Goal: Transaction & Acquisition: Purchase product/service

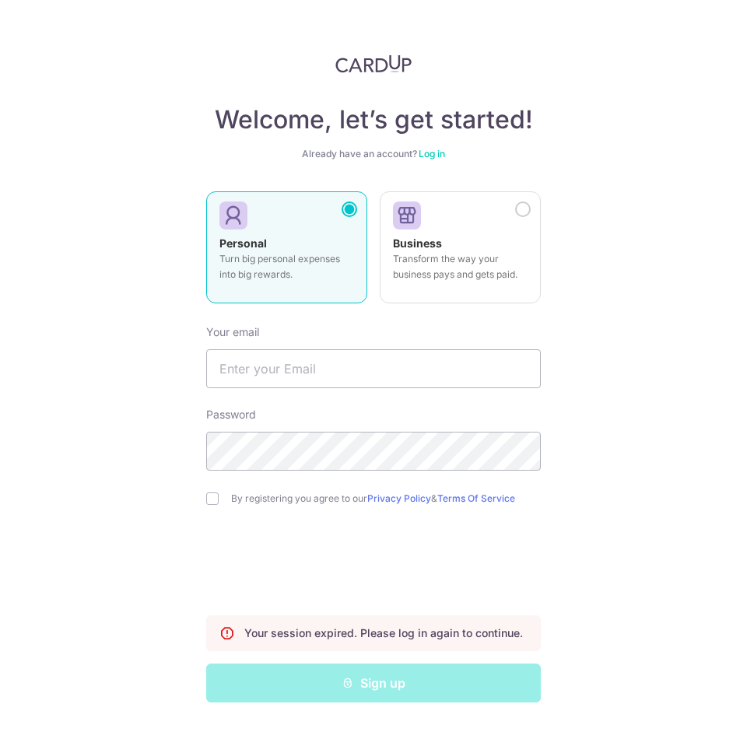
click at [384, 47] on div "Welcome, let’s get started! Already have an account? Log in Personal Turn big p…" at bounding box center [373, 376] width 747 height 753
click at [372, 67] on img at bounding box center [373, 63] width 76 height 19
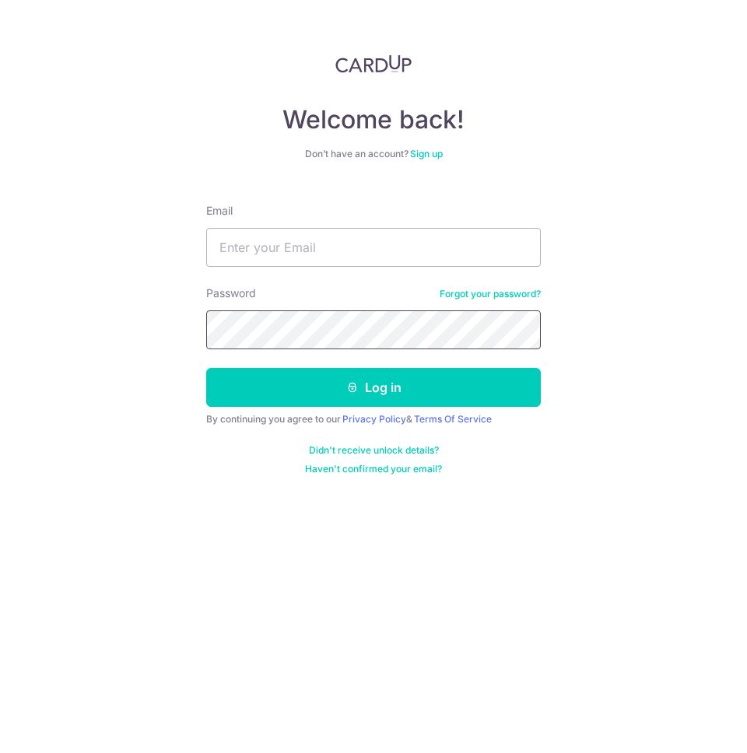
type input "[EMAIL_ADDRESS][DOMAIN_NAME]"
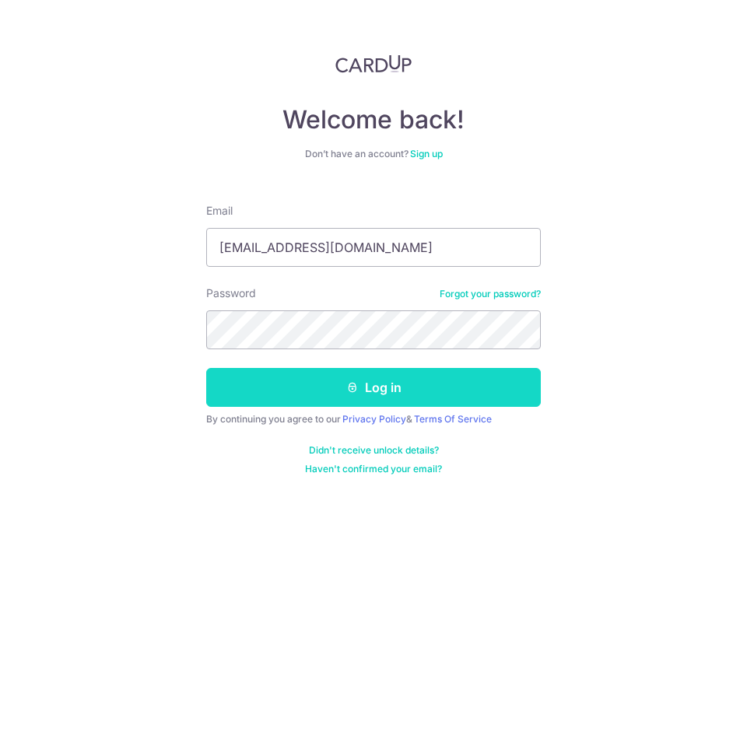
click at [365, 376] on button "Log in" at bounding box center [373, 387] width 334 height 39
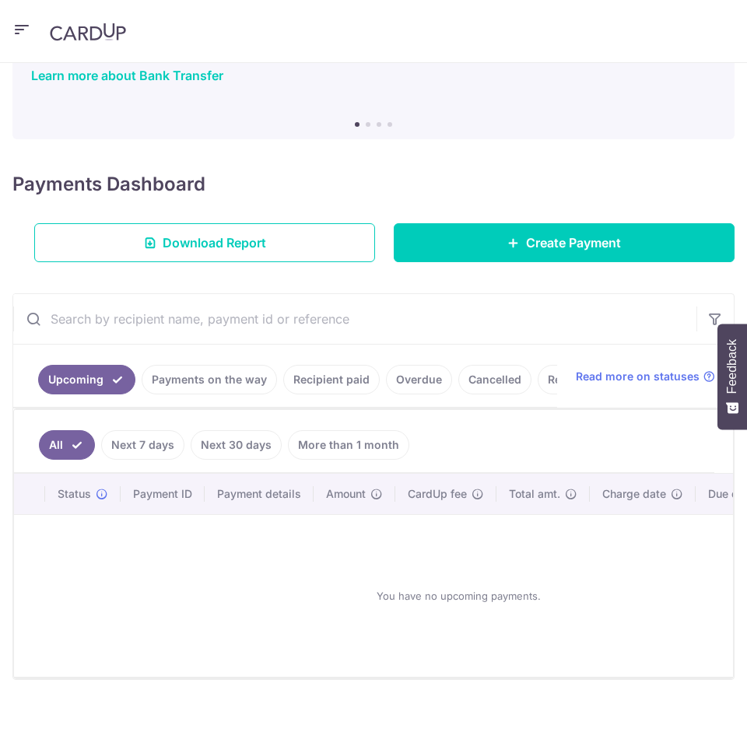
scroll to position [113, 0]
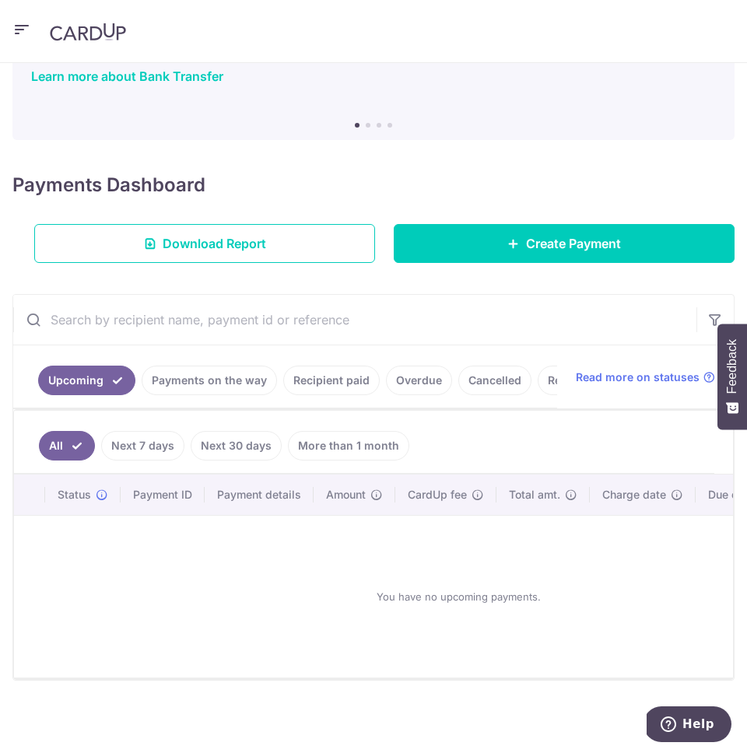
click at [207, 386] on link "Payments on the way" at bounding box center [209, 381] width 135 height 30
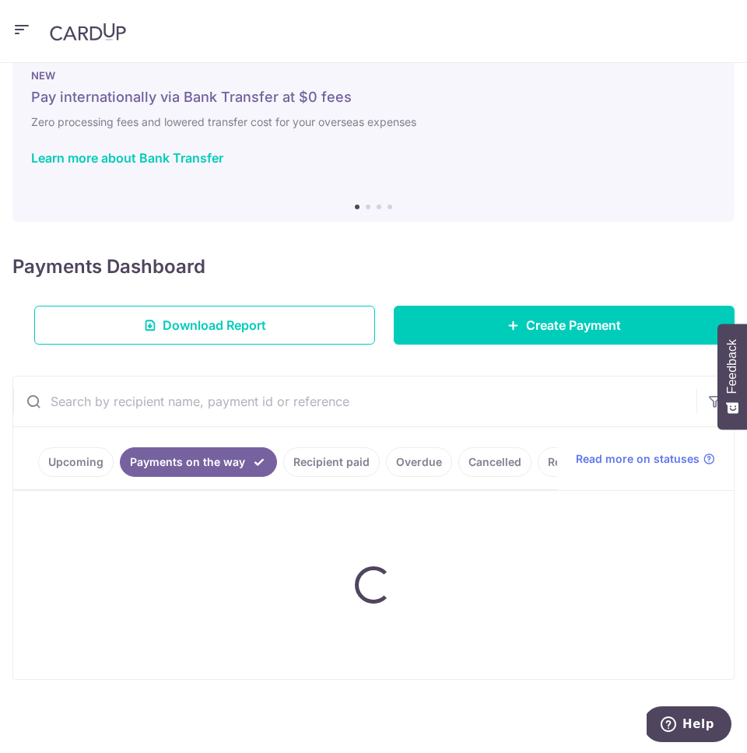
scroll to position [47, 0]
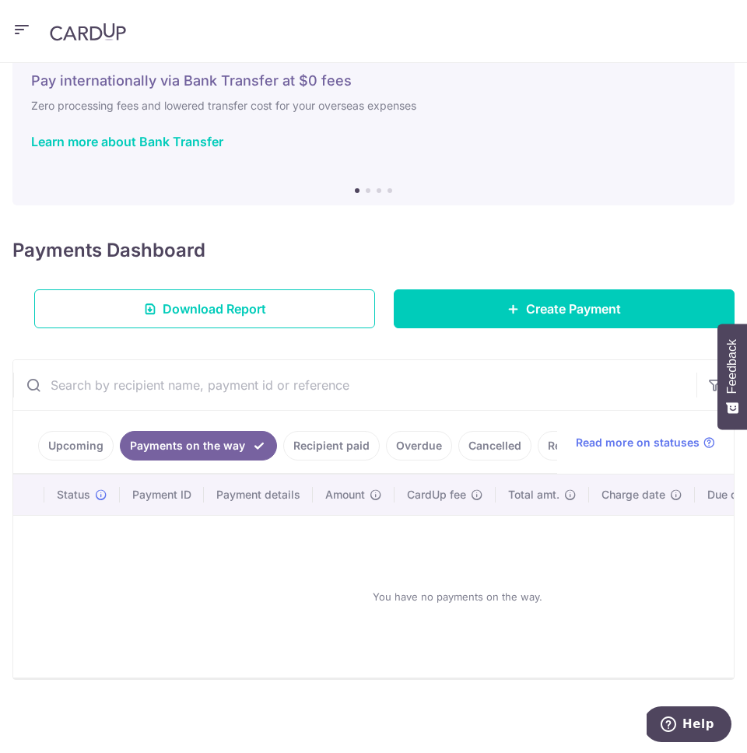
click at [357, 454] on link "Recipient paid" at bounding box center [331, 446] width 96 height 30
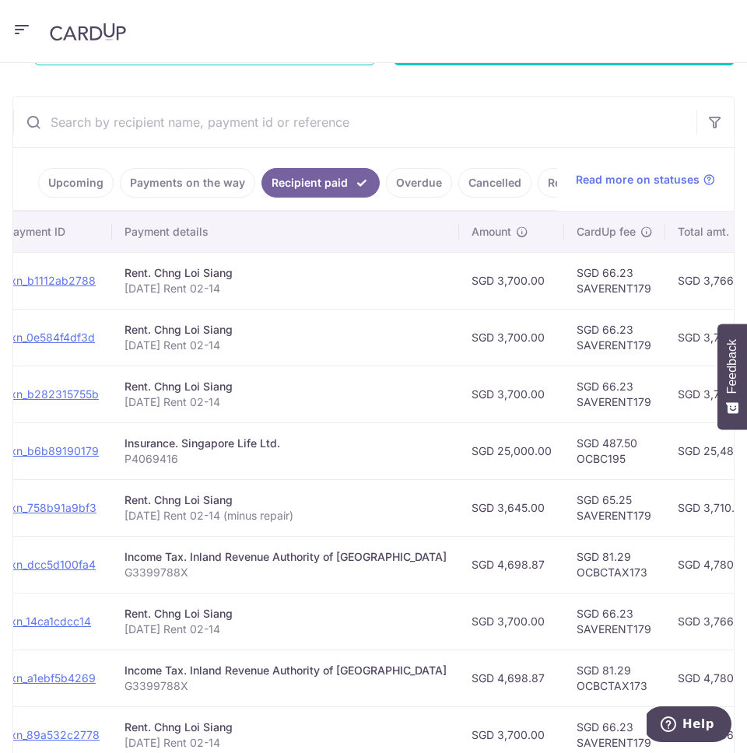
scroll to position [0, 181]
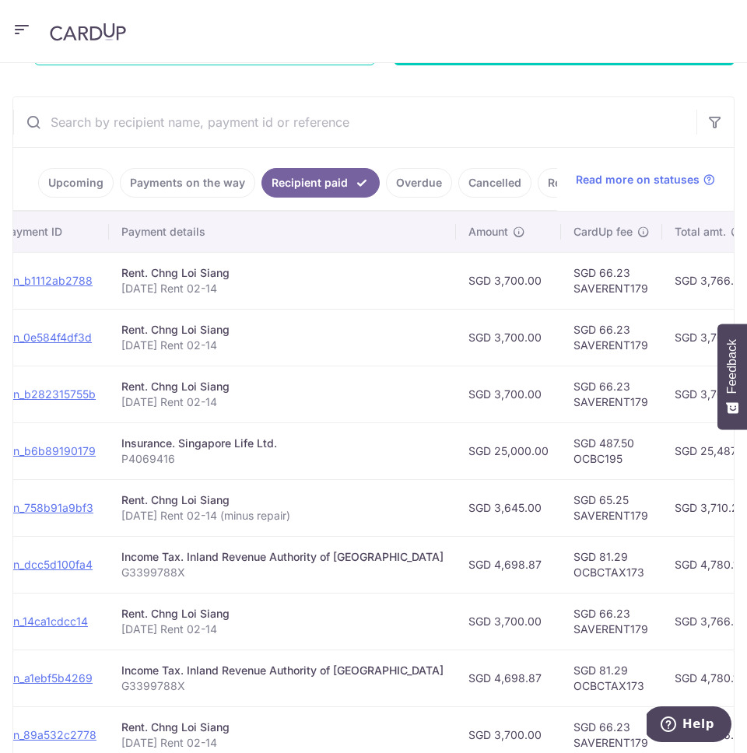
click at [561, 293] on td "SGD 66.23 SAVERENT179" at bounding box center [611, 280] width 101 height 57
copy td "SAVERENT179"
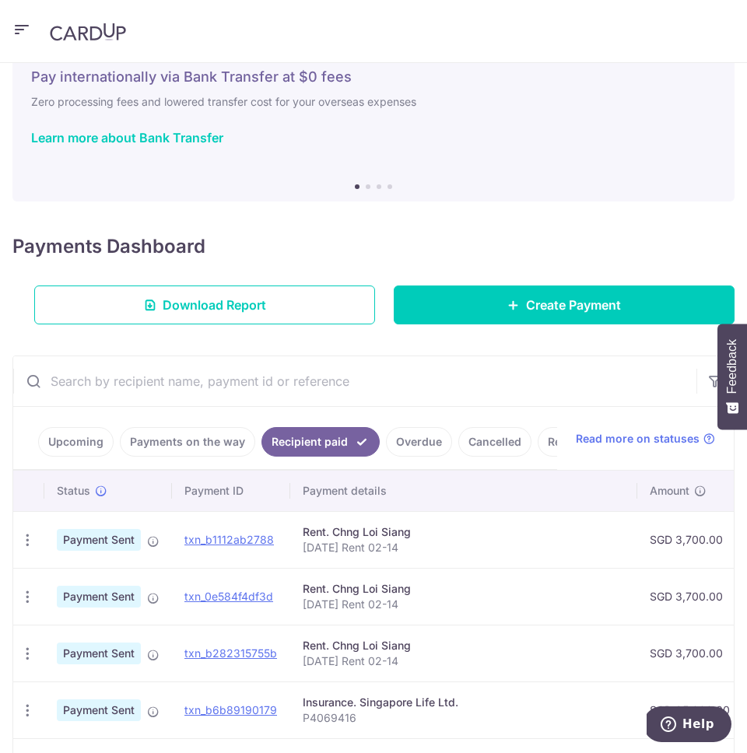
scroll to position [31, 0]
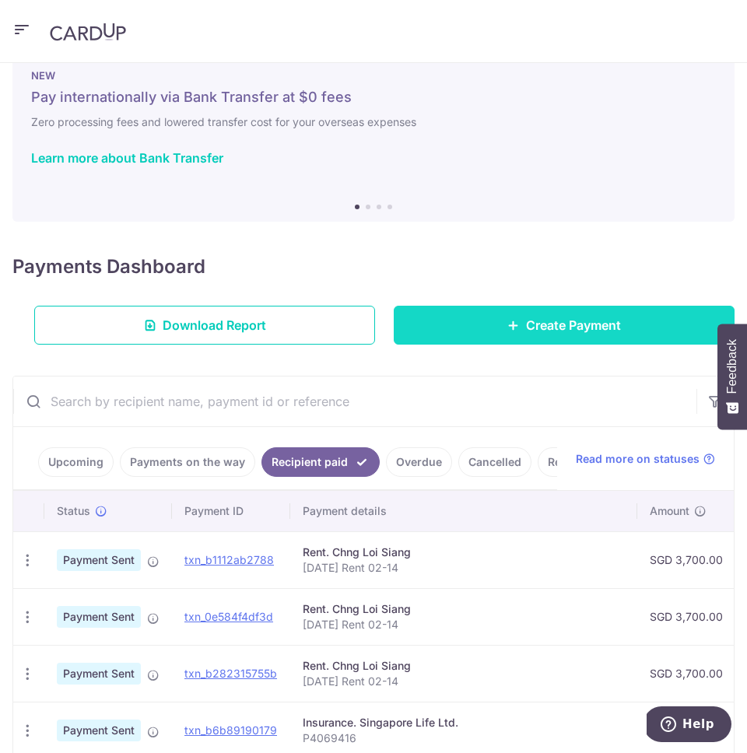
click at [486, 321] on link "Create Payment" at bounding box center [564, 325] width 341 height 39
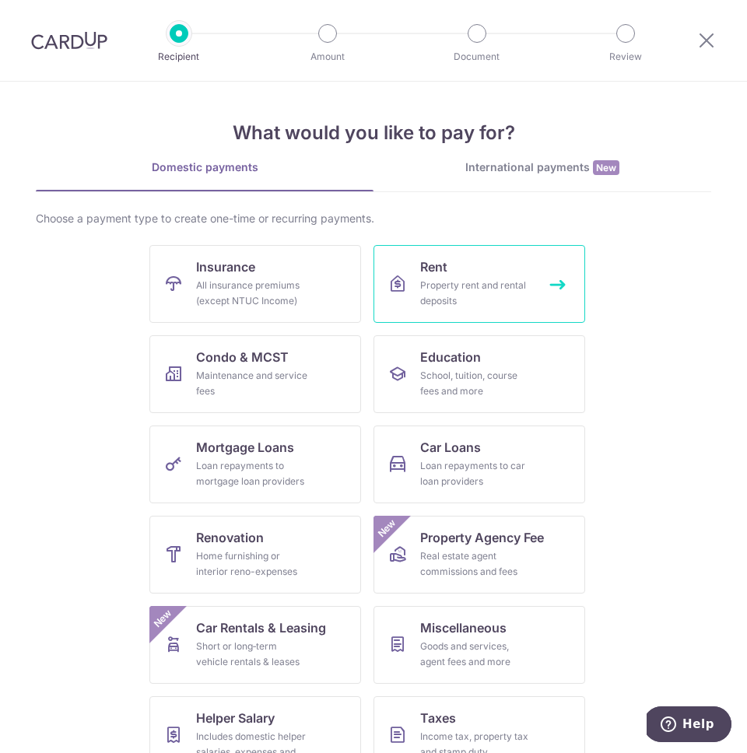
click at [429, 271] on span "Rent" at bounding box center [433, 266] width 27 height 19
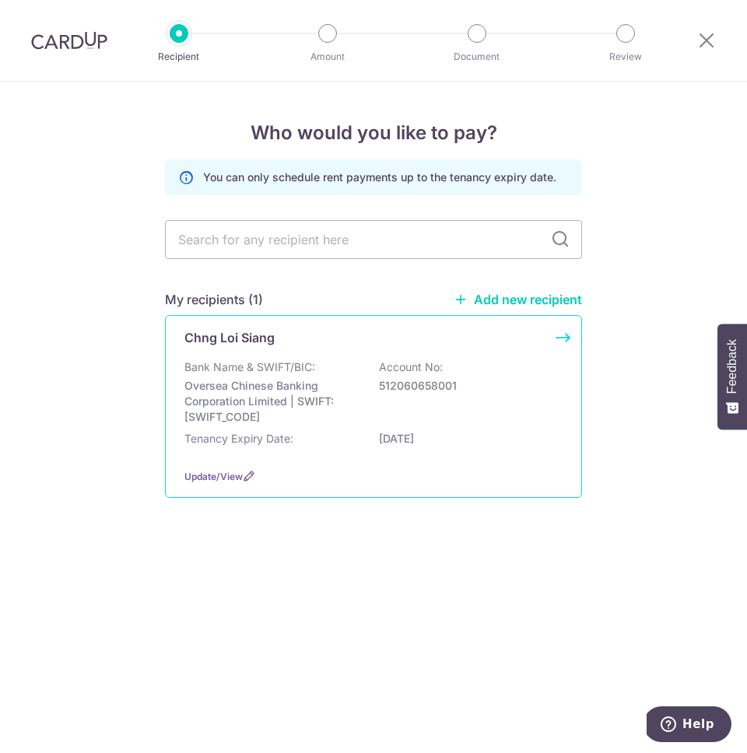
click at [286, 401] on p "Oversea Chinese Banking Corporation Limited | SWIFT: OCBCSGSGXXX" at bounding box center [271, 401] width 174 height 47
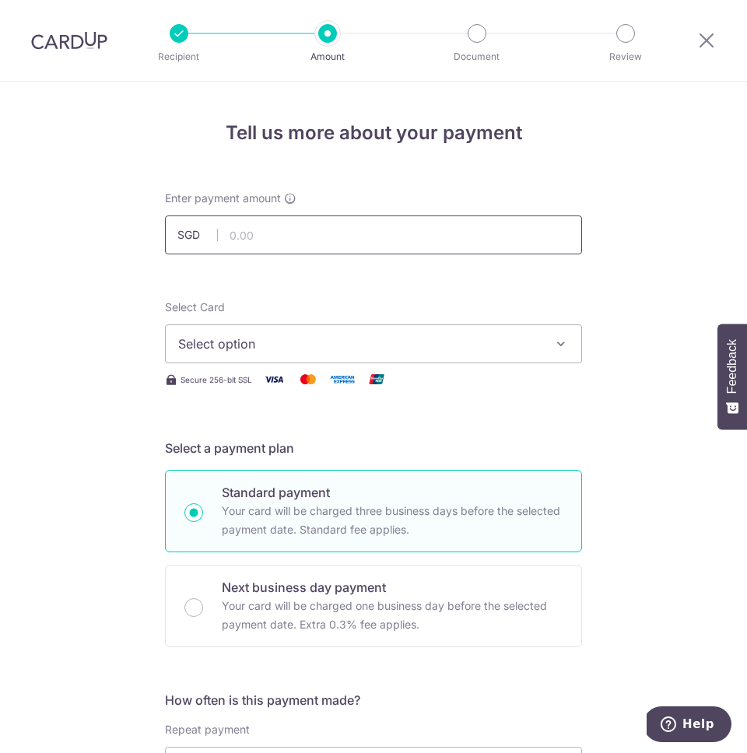
click at [336, 245] on input "text" at bounding box center [373, 234] width 417 height 39
click at [312, 351] on span "Select option" at bounding box center [359, 343] width 362 height 19
type input "3,700.00"
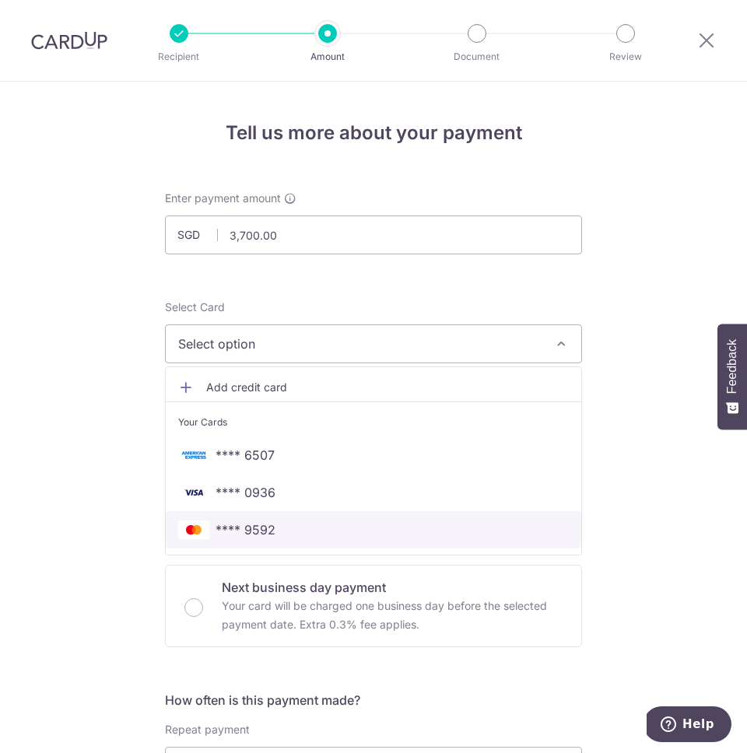
click at [323, 527] on span "**** 9592" at bounding box center [373, 529] width 391 height 19
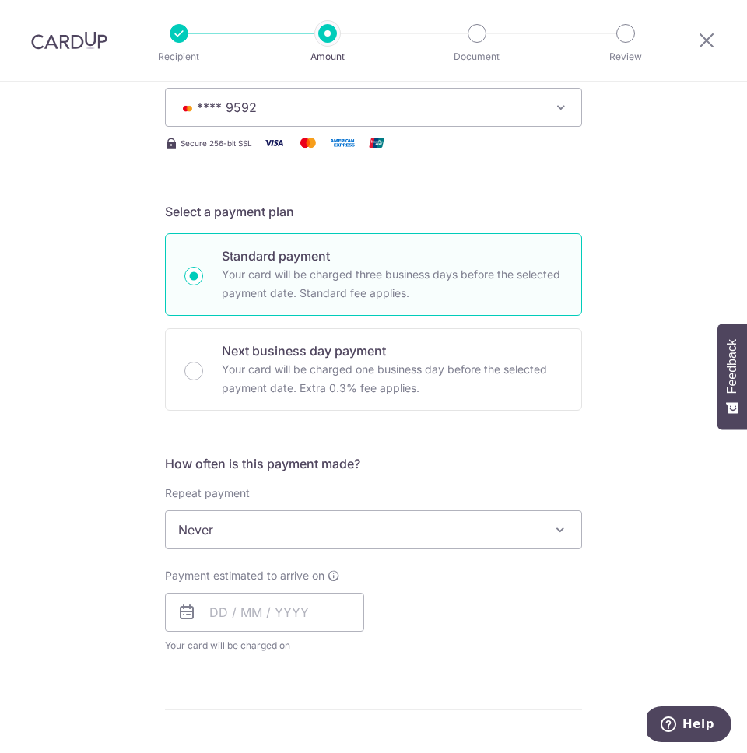
scroll to position [276, 0]
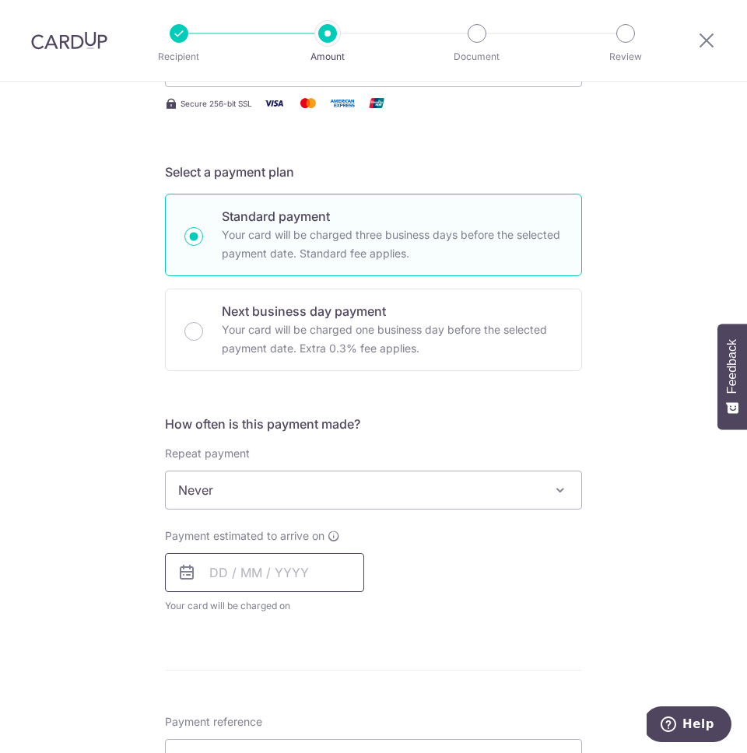
click at [255, 576] on input "text" at bounding box center [264, 572] width 199 height 39
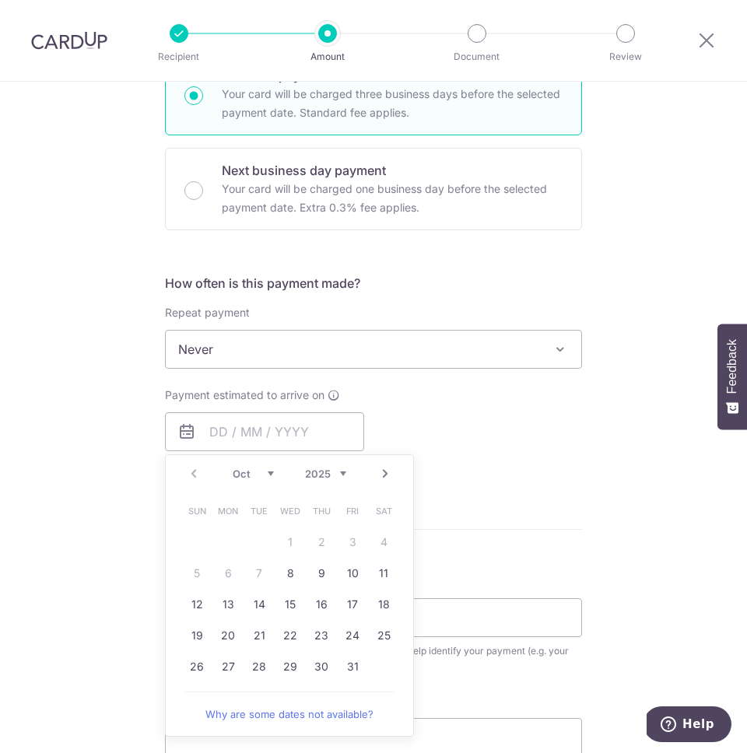
click at [383, 478] on link "Next" at bounding box center [385, 473] width 19 height 19
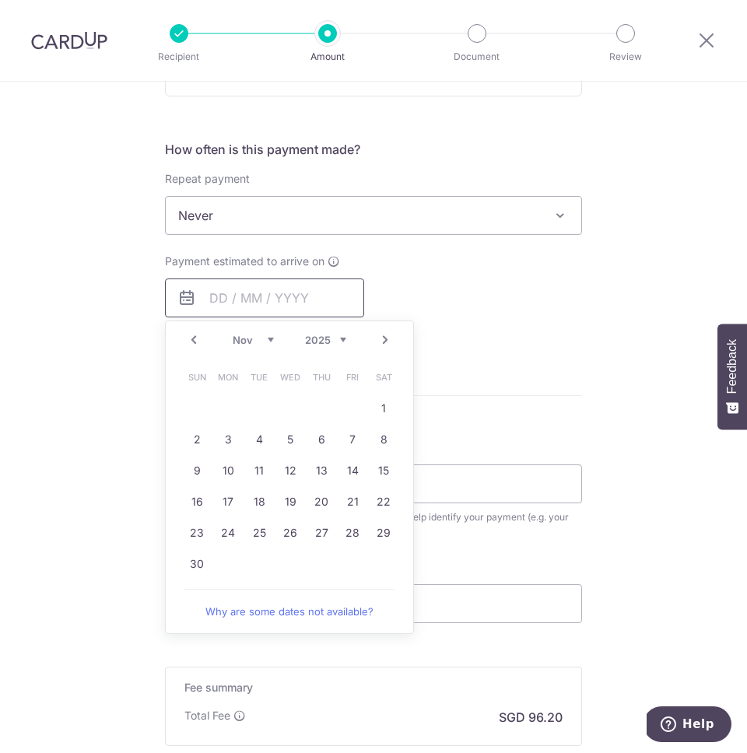
scroll to position [564, 0]
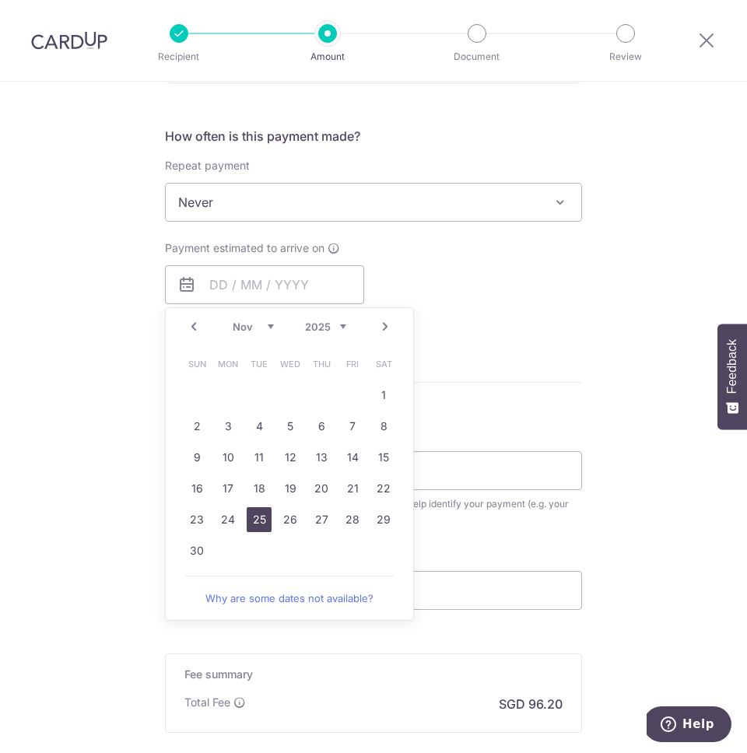
click at [257, 524] on link "25" at bounding box center [259, 519] width 25 height 25
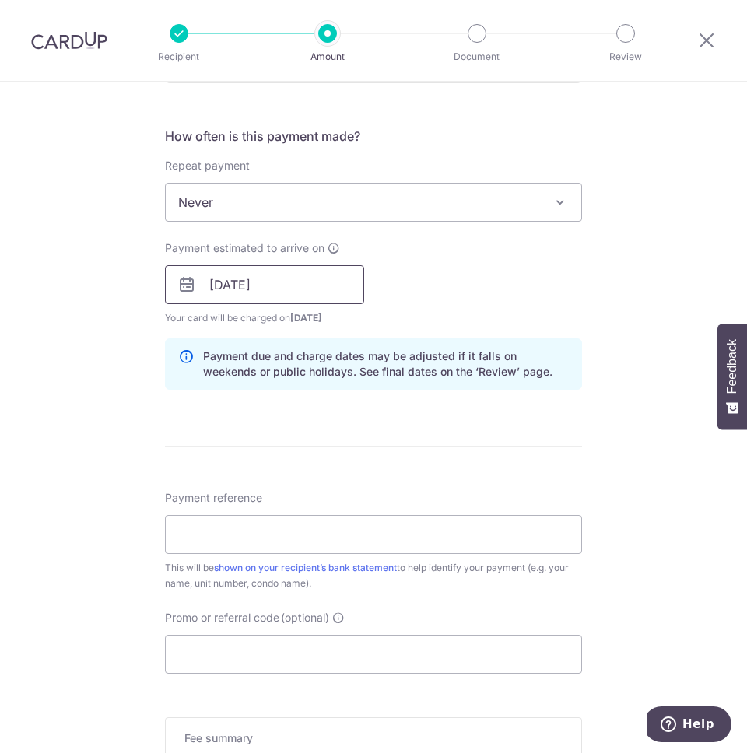
click at [316, 280] on input "[DATE]" at bounding box center [264, 284] width 199 height 39
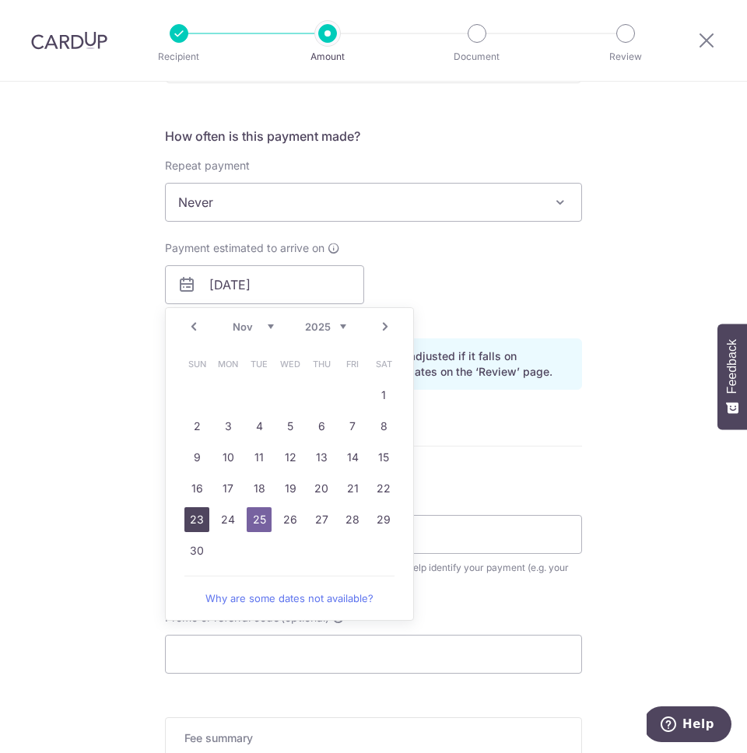
click at [193, 509] on link "23" at bounding box center [196, 519] width 25 height 25
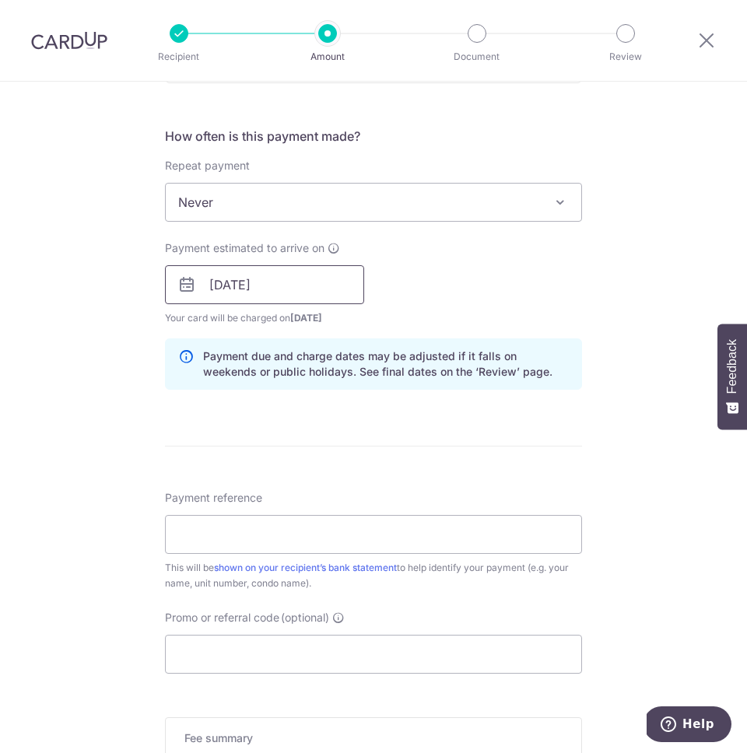
click at [277, 283] on input "23/11/2025" at bounding box center [264, 284] width 199 height 39
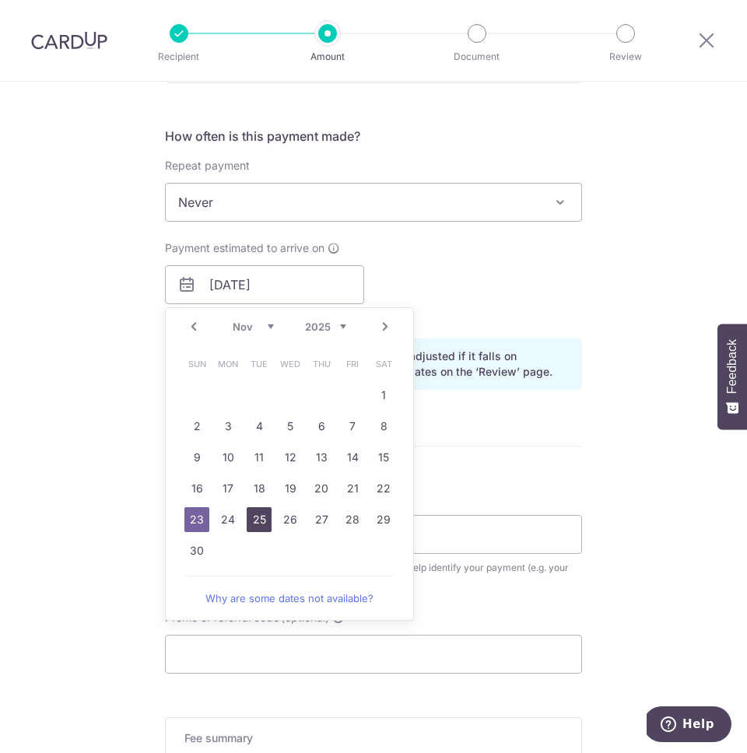
click at [257, 522] on link "25" at bounding box center [259, 519] width 25 height 25
type input "[DATE]"
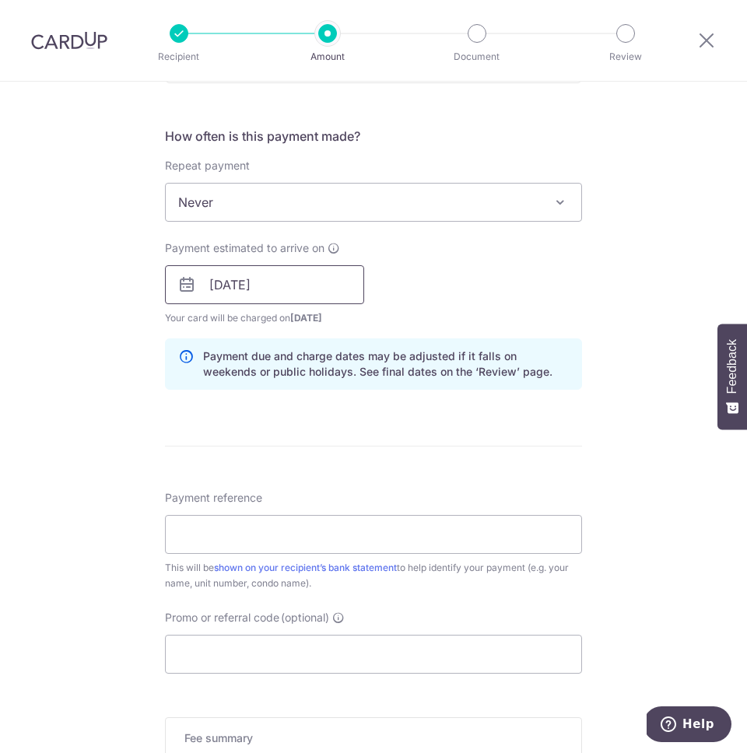
click at [262, 292] on input "[DATE]" at bounding box center [264, 284] width 199 height 39
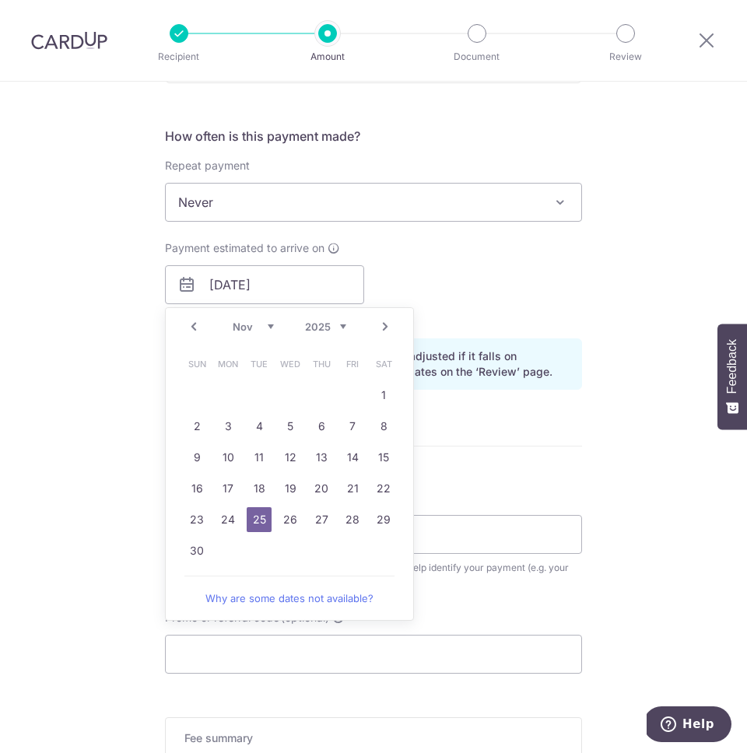
click at [479, 281] on div "Payment estimated to arrive on 25/11/2025 Prev Next Oct Nov Dec 2025 2026 2027 …" at bounding box center [374, 283] width 436 height 86
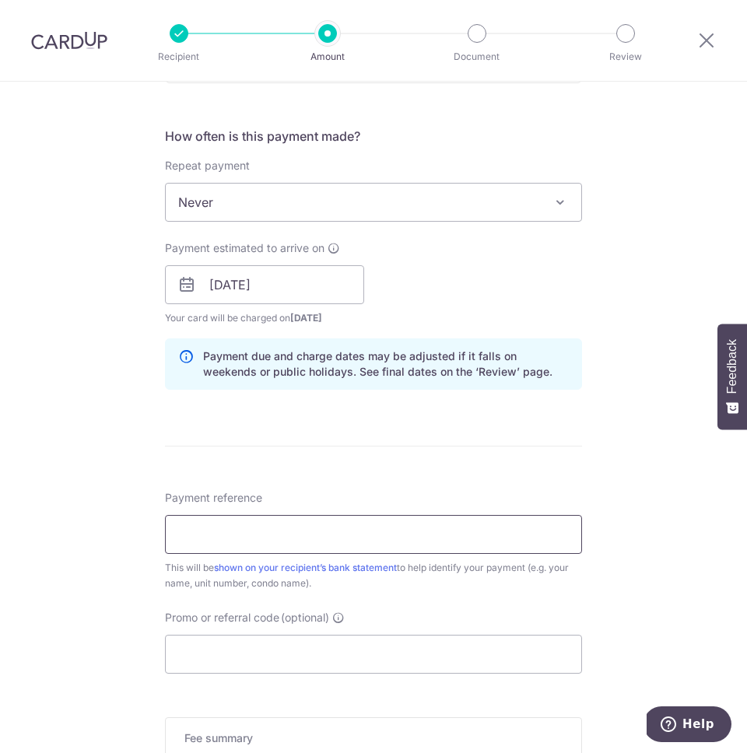
click at [278, 538] on input "Payment reference" at bounding box center [373, 534] width 417 height 39
click at [261, 648] on input "Promo or referral code (optional)" at bounding box center [373, 654] width 417 height 39
paste input "SAVERENT179"
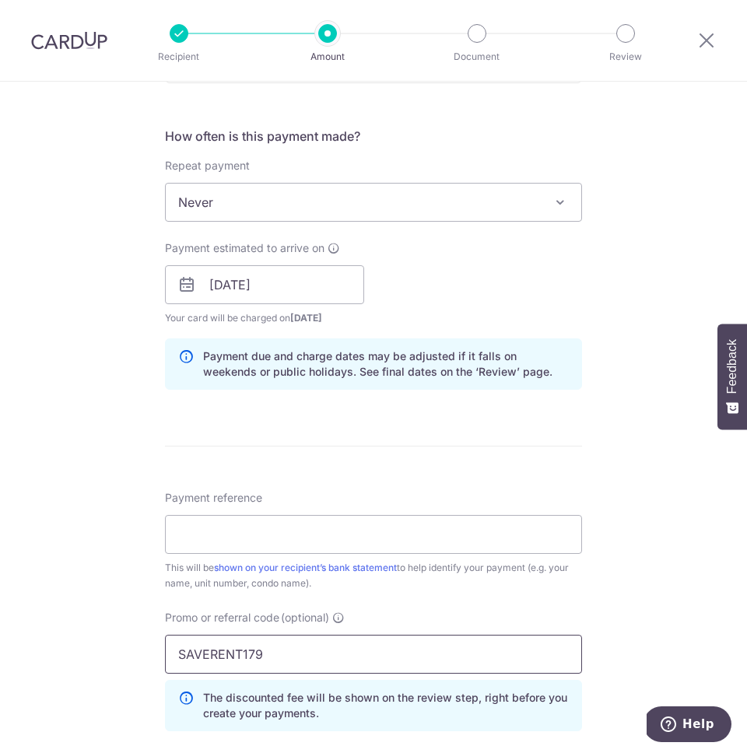
type input "SAVERENT179"
click at [270, 554] on div "Payment reference This will be shown on your recipient’s bank statement to help…" at bounding box center [373, 540] width 417 height 101
click at [288, 549] on input "Payment reference" at bounding box center [373, 534] width 417 height 39
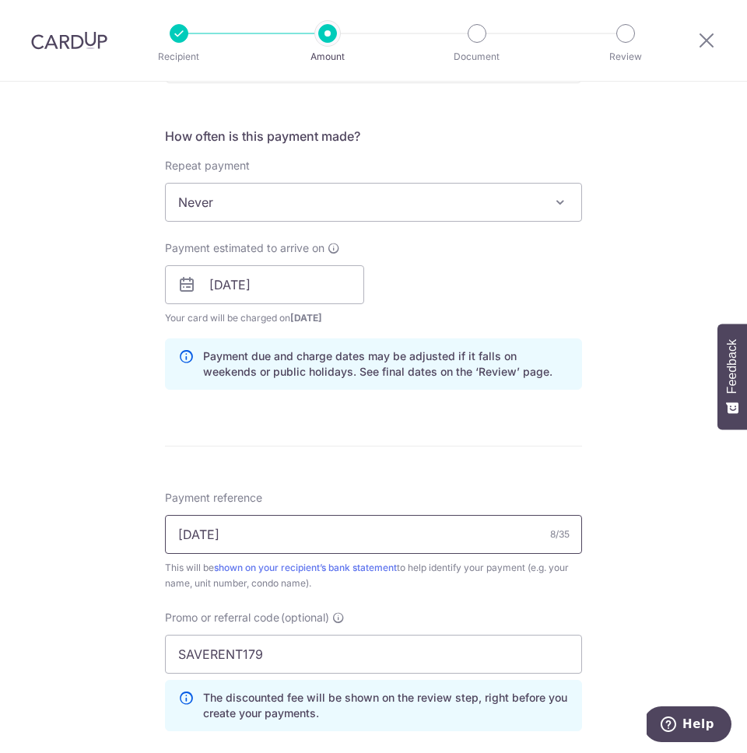
scroll to position [0, 0]
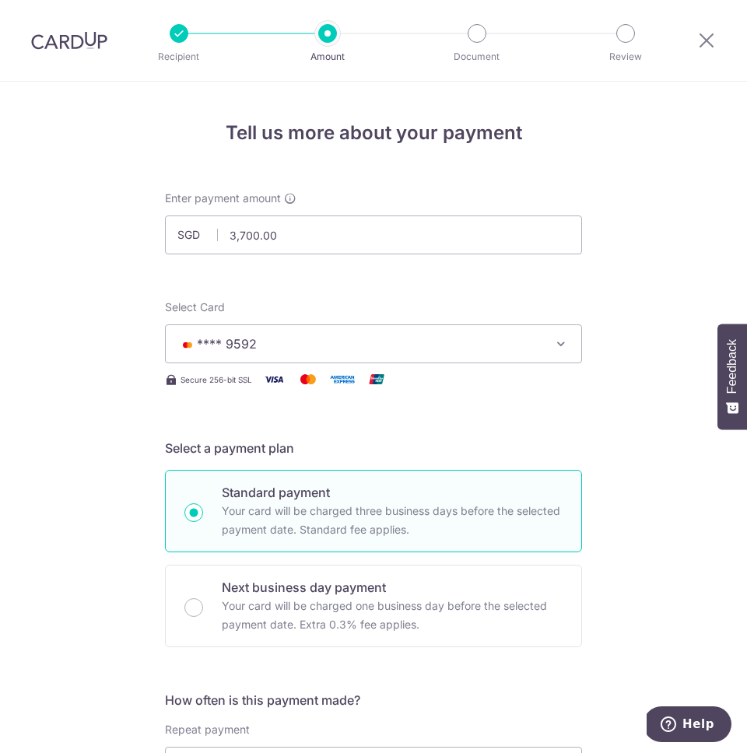
click at [76, 44] on img at bounding box center [69, 40] width 76 height 19
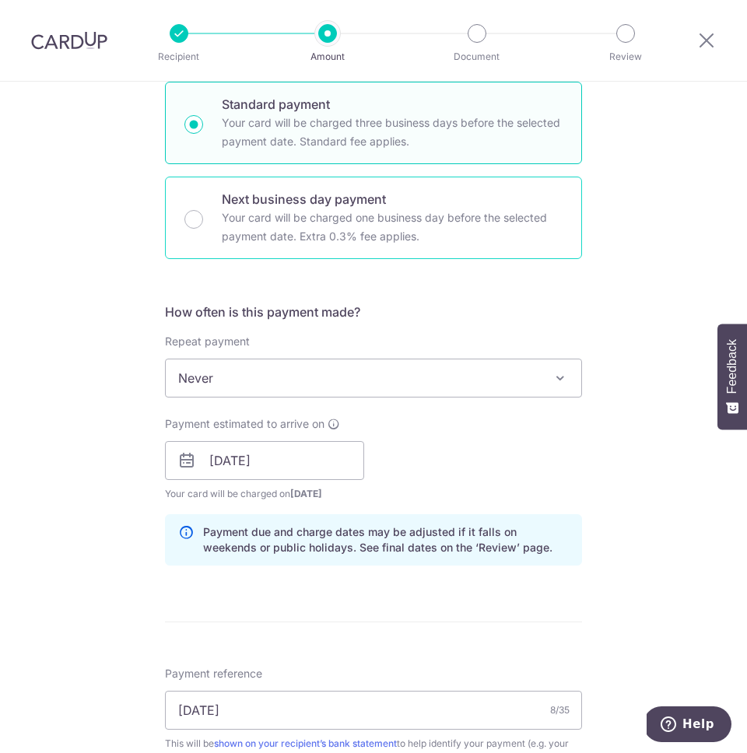
scroll to position [386, 0]
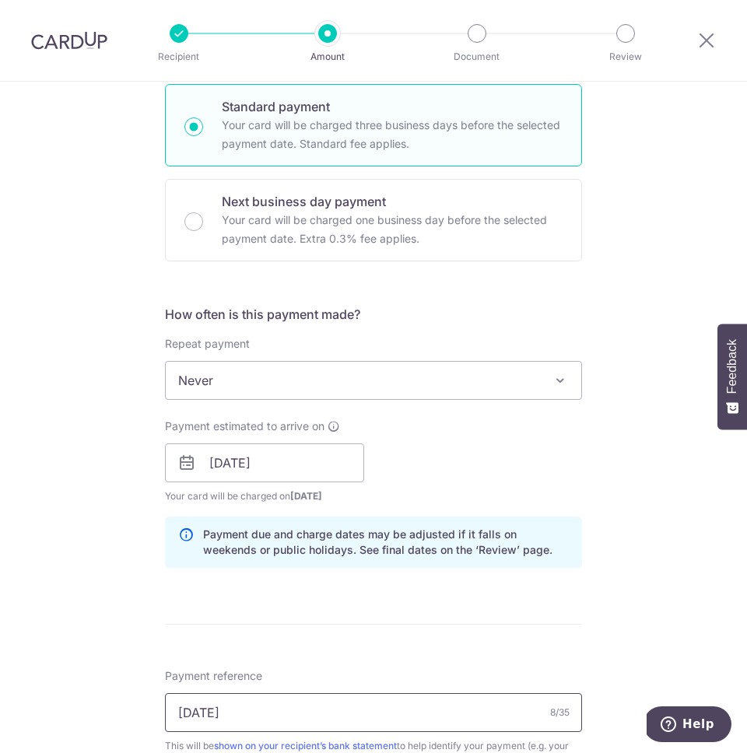
click at [264, 713] on input "NOv 2025" at bounding box center [373, 712] width 417 height 39
paste input "[DATE] Rent 02-14"
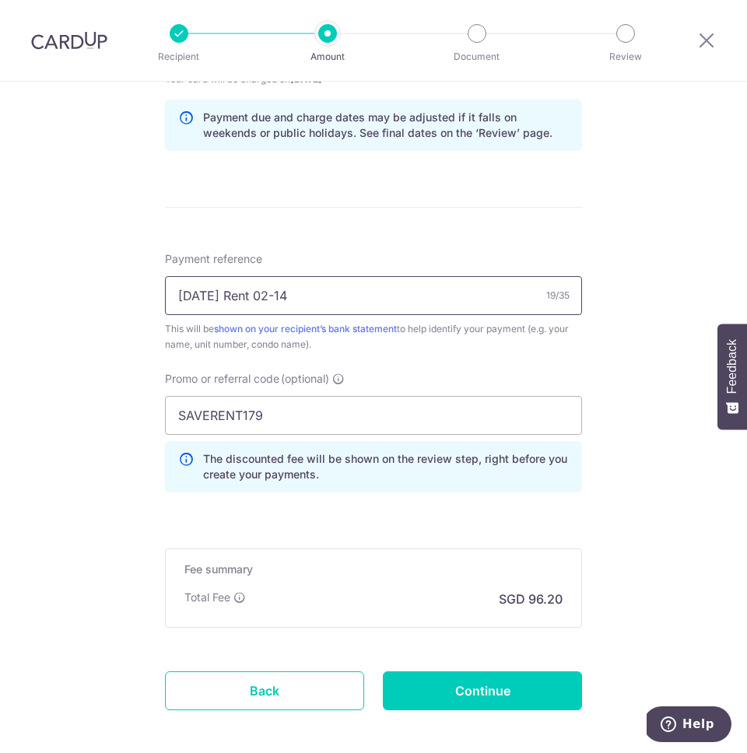
scroll to position [804, 0]
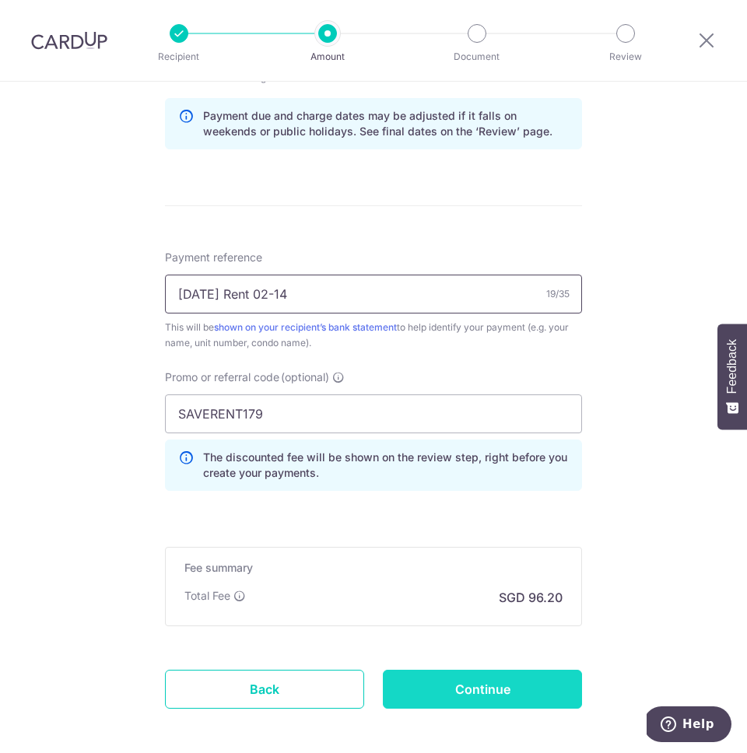
type input "[DATE] Rent 02-14"
click at [486, 679] on input "Continue" at bounding box center [482, 689] width 199 height 39
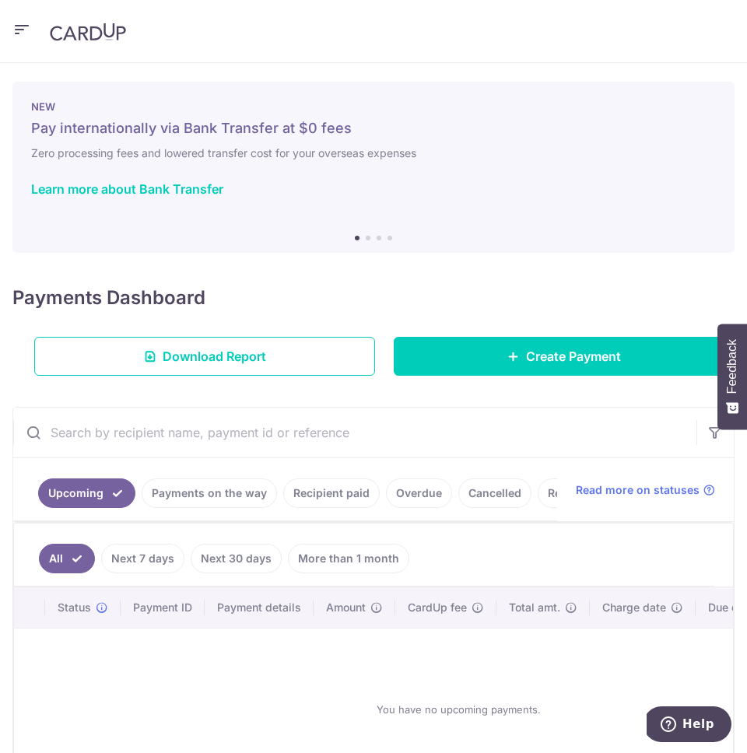
click at [349, 487] on link "Recipient paid" at bounding box center [331, 493] width 96 height 30
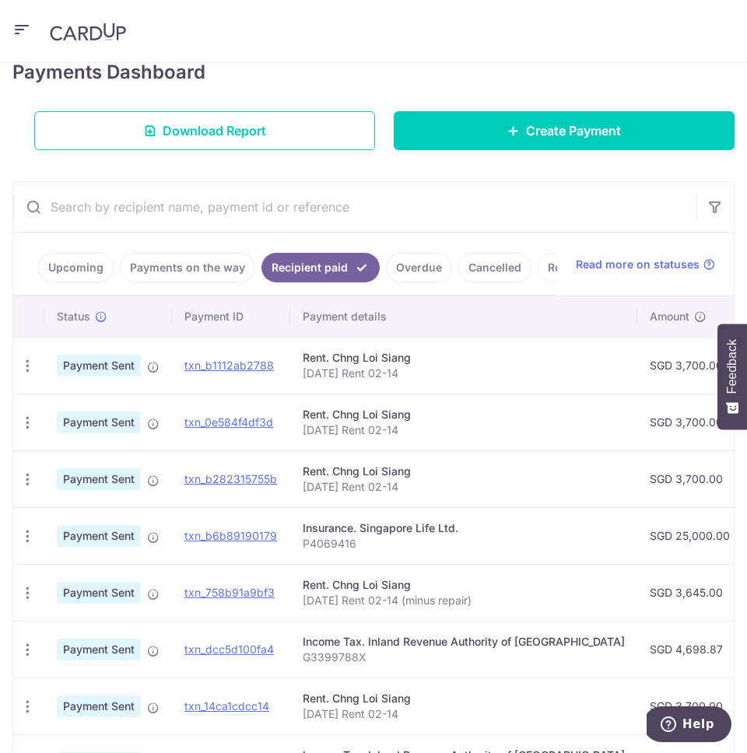
scroll to position [226, 0]
drag, startPoint x: 306, startPoint y: 371, endPoint x: 398, endPoint y: 375, distance: 92.7
click at [397, 376] on p "[DATE] Rent 02-14" at bounding box center [464, 374] width 322 height 16
drag, startPoint x: 414, startPoint y: 374, endPoint x: 303, endPoint y: 376, distance: 111.3
click at [303, 376] on p "[DATE] Rent 02-14" at bounding box center [464, 374] width 322 height 16
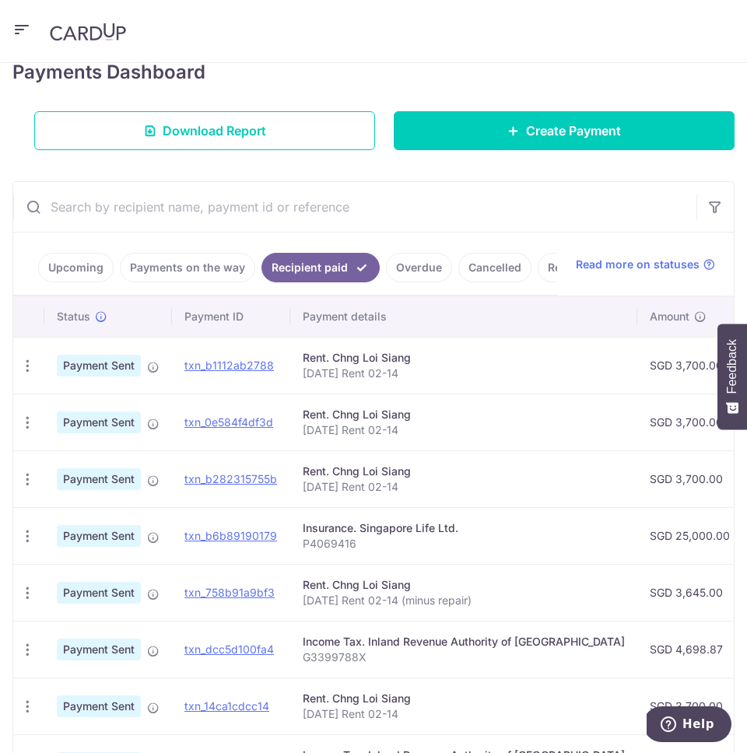
copy p "[DATE] Rent 02-14"
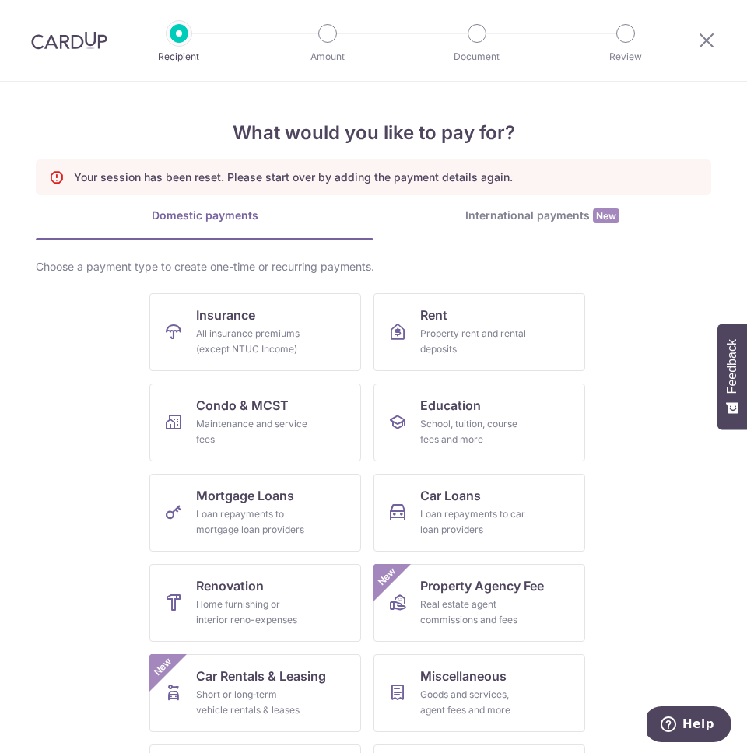
click at [85, 47] on img at bounding box center [69, 40] width 76 height 19
click at [427, 316] on span "Rent" at bounding box center [433, 315] width 27 height 19
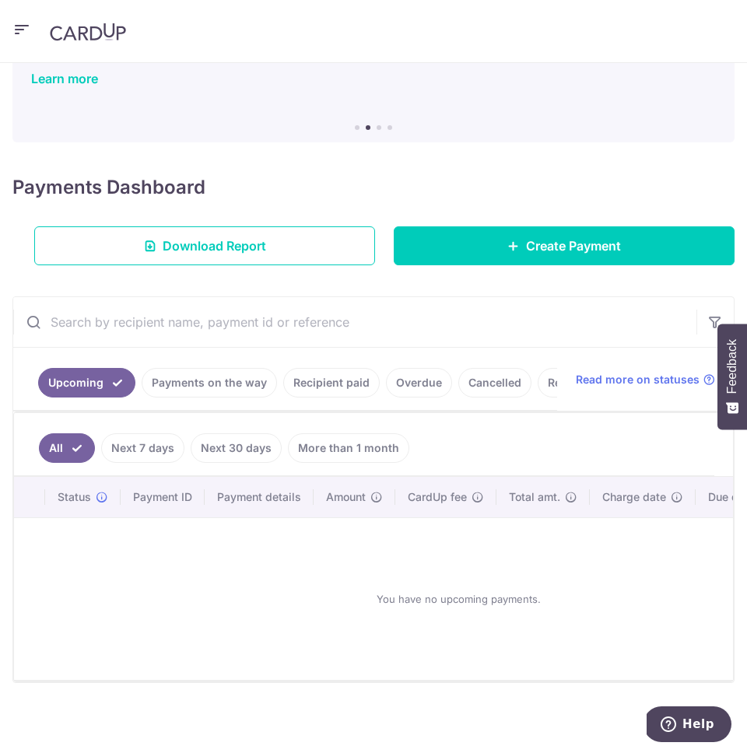
click at [331, 386] on link "Recipient paid" at bounding box center [331, 383] width 96 height 30
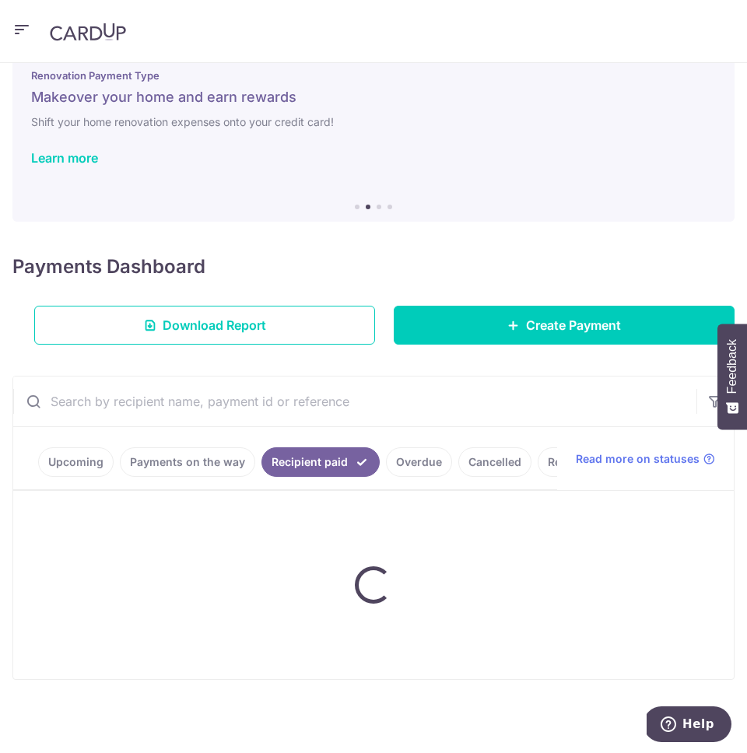
scroll to position [110, 0]
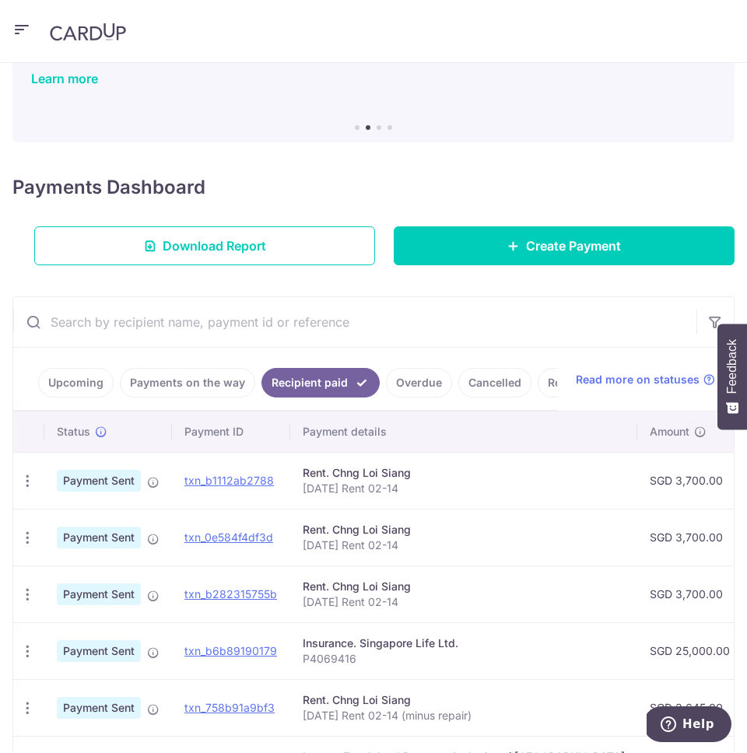
drag, startPoint x: 299, startPoint y: 492, endPoint x: 426, endPoint y: 491, distance: 127.6
click at [426, 491] on td "Rent. Chng Loi Siang [DATE] Rent 02-14" at bounding box center [463, 480] width 347 height 57
copy p "[DATE] Rent 02-14"
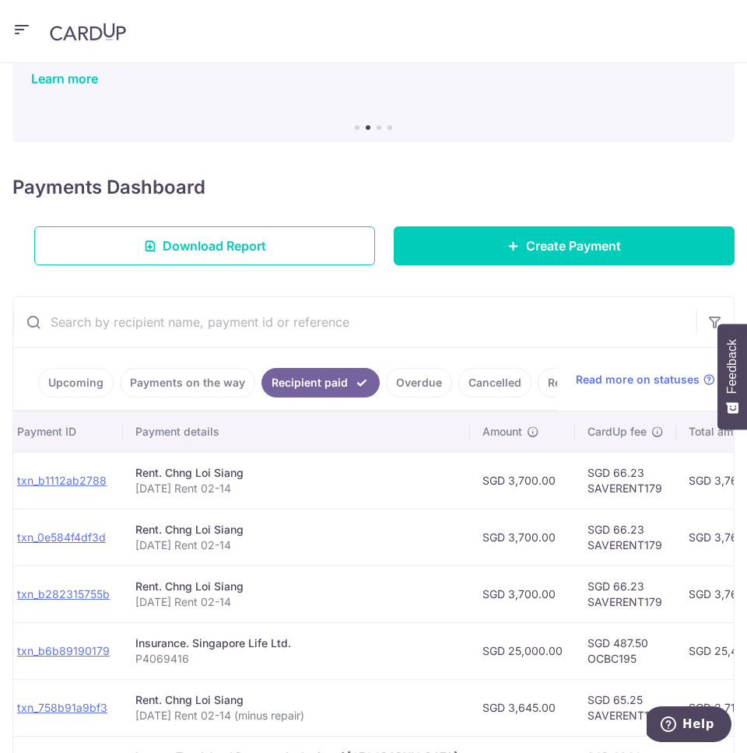
scroll to position [0, 184]
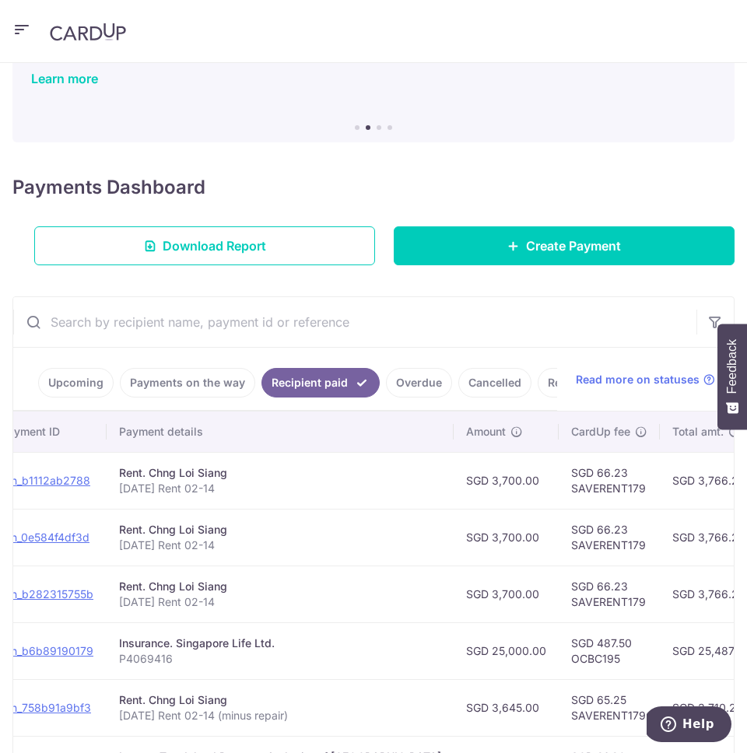
click at [565, 492] on td "SGD 66.23 SAVERENT179" at bounding box center [609, 480] width 101 height 57
copy td "SAVERENT179"
drag, startPoint x: 121, startPoint y: 491, endPoint x: 240, endPoint y: 492, distance: 119.8
click at [240, 492] on p "Oct 2025 Rent 02-14" at bounding box center [280, 489] width 322 height 16
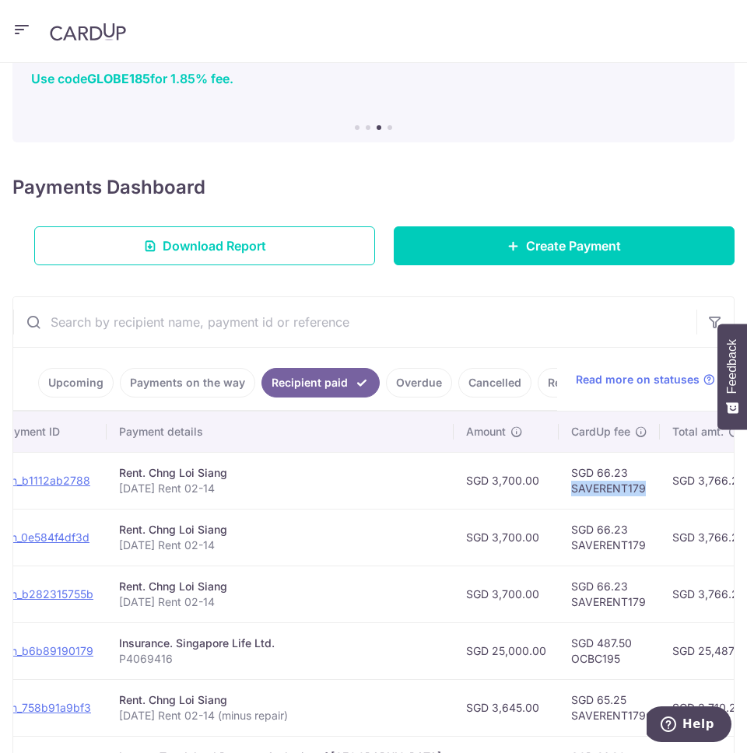
copy p "Oct 2025 Rent 02-14"
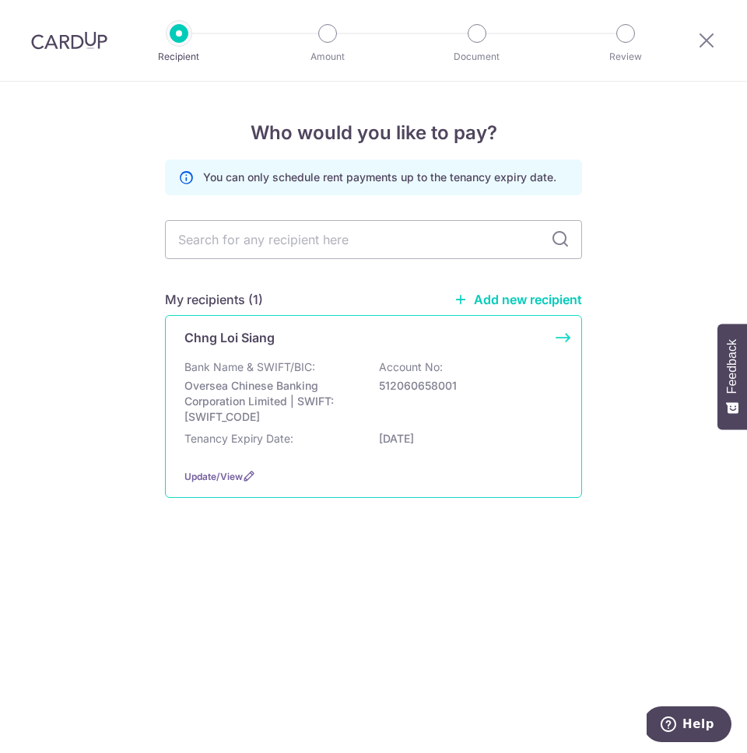
click at [327, 359] on div "Bank Name & SWIFT/BIC: Oversea Chinese Banking Corporation Limited | SWIFT: [SW…" at bounding box center [373, 391] width 378 height 65
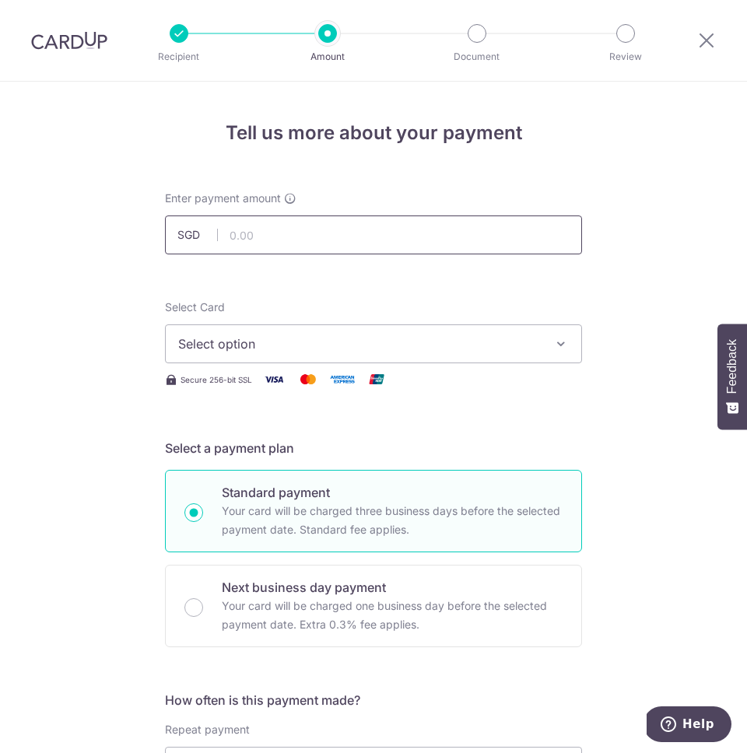
click at [344, 230] on input "text" at bounding box center [373, 234] width 417 height 39
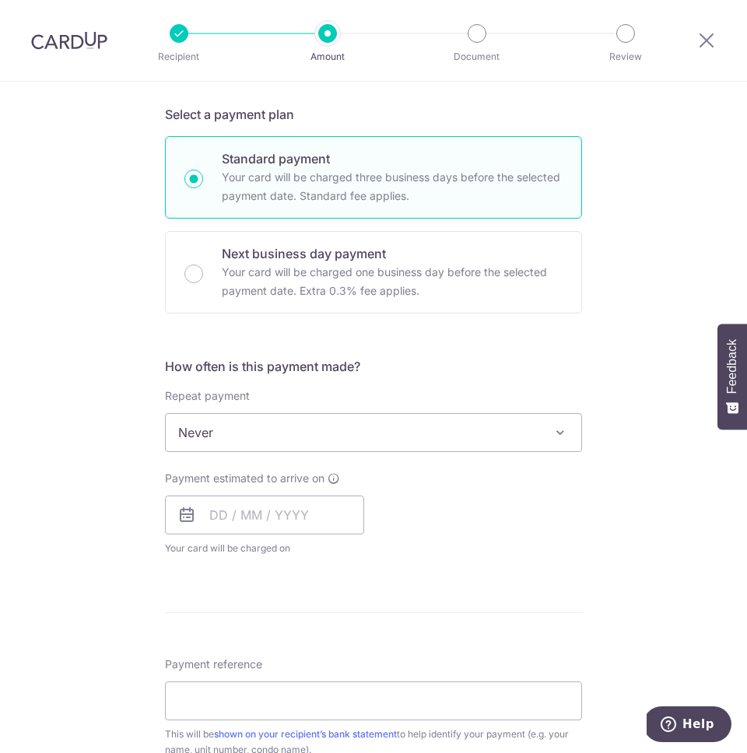
scroll to position [334, 0]
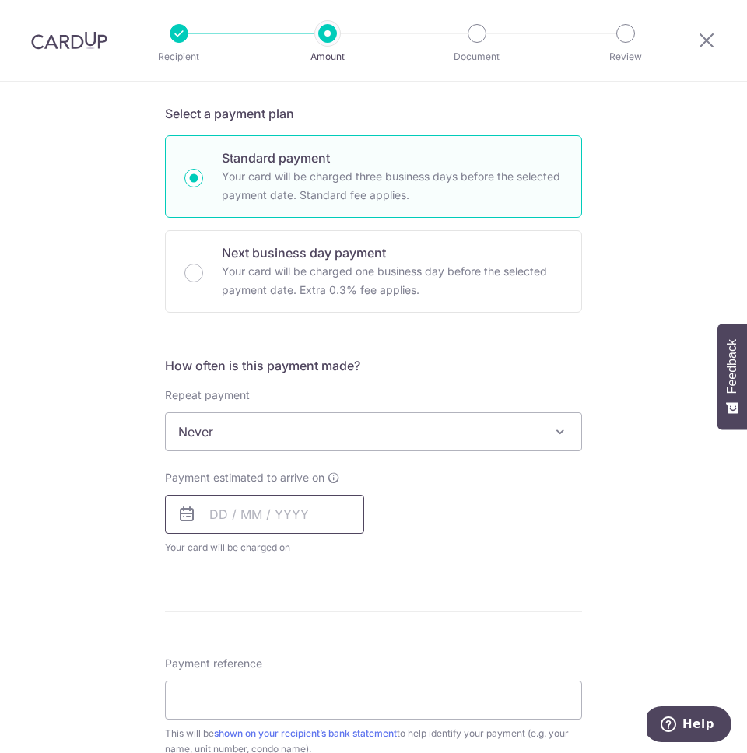
click at [264, 521] on input "text" at bounding box center [264, 514] width 199 height 39
type input "3,700.00"
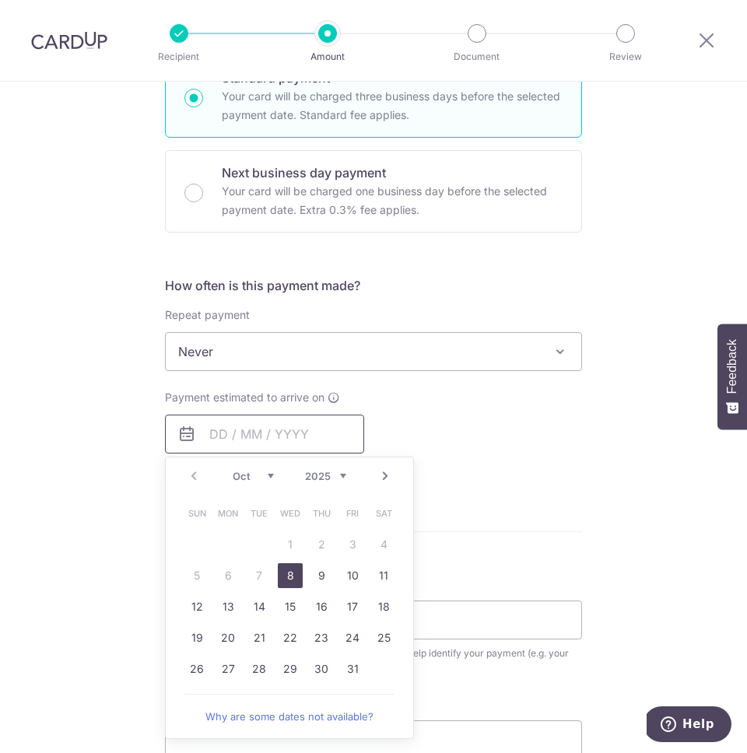
scroll to position [426, 0]
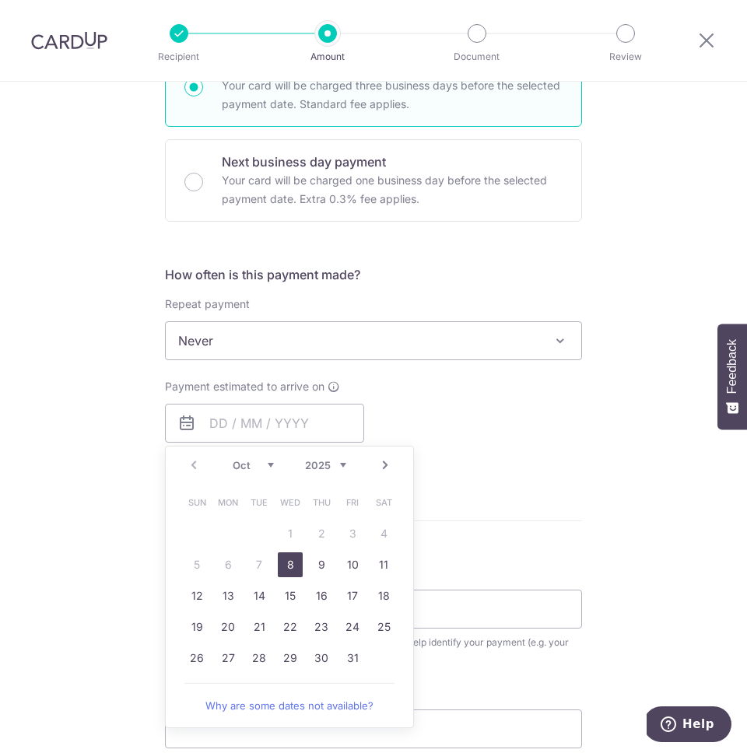
click at [380, 469] on link "Next" at bounding box center [385, 465] width 19 height 19
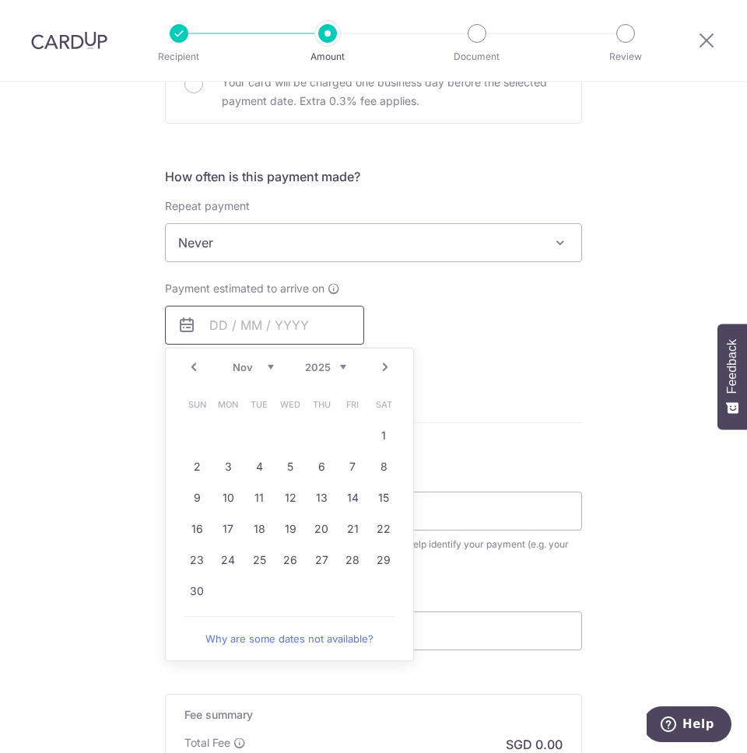
scroll to position [538, 0]
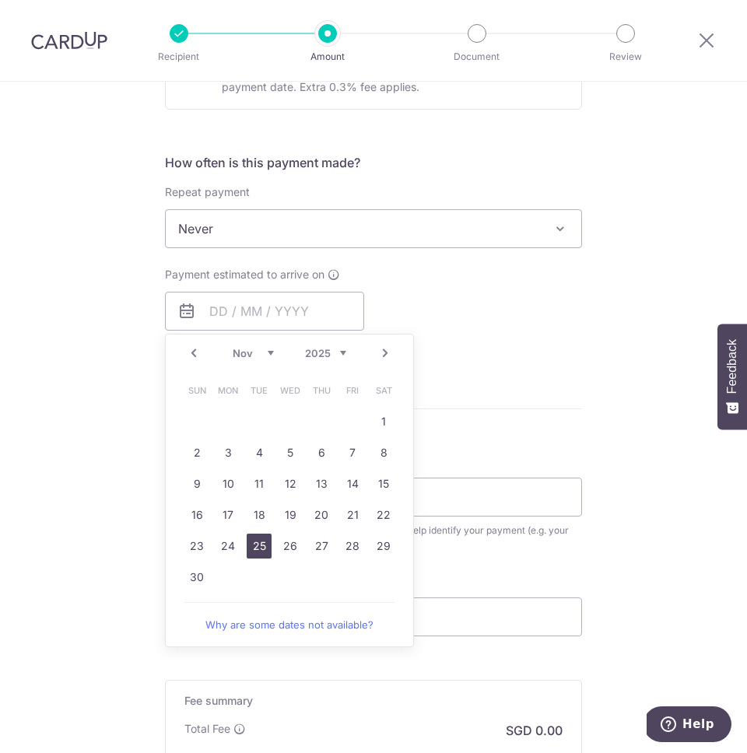
click at [261, 548] on link "25" at bounding box center [259, 546] width 25 height 25
type input "25/11/2025"
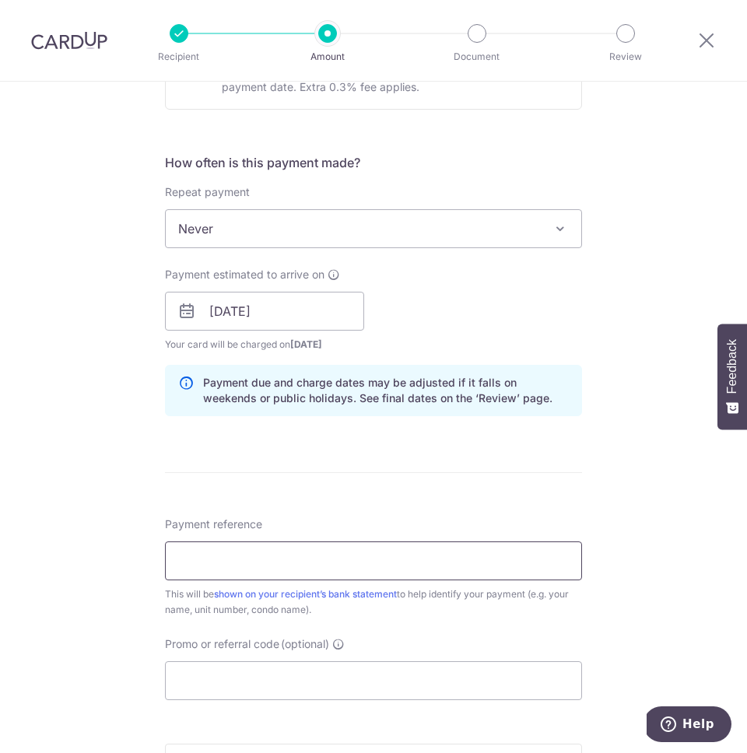
click at [236, 548] on input "Payment reference" at bounding box center [373, 560] width 417 height 39
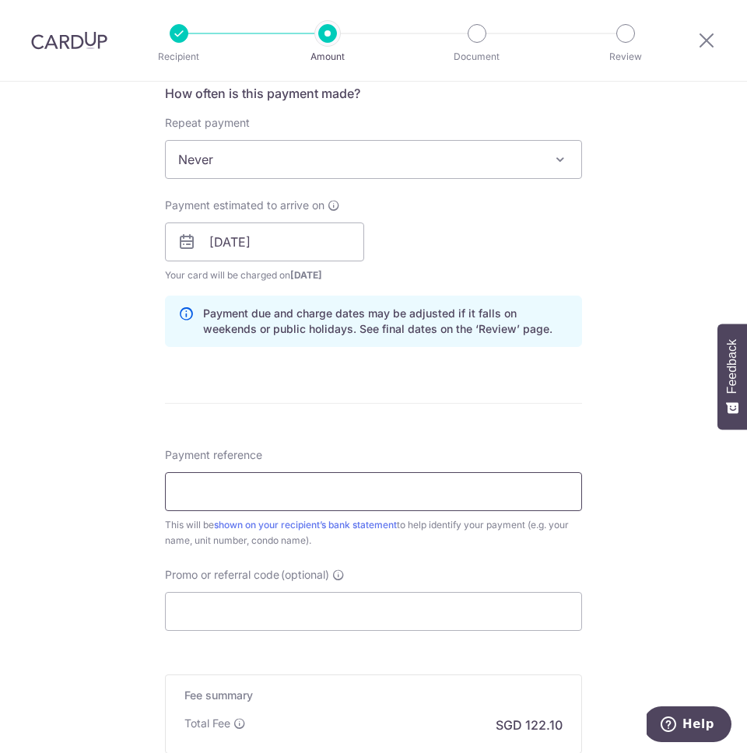
scroll to position [611, 0]
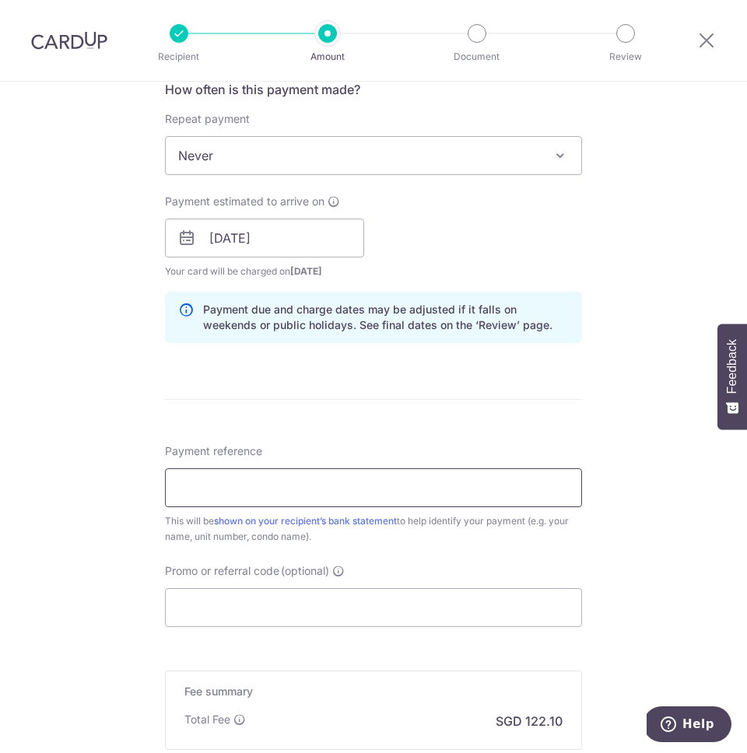
paste input "[DATE] Rent 02-14"
type input "[DATE] Rent 02-14"
paste input "SAVERENT179"
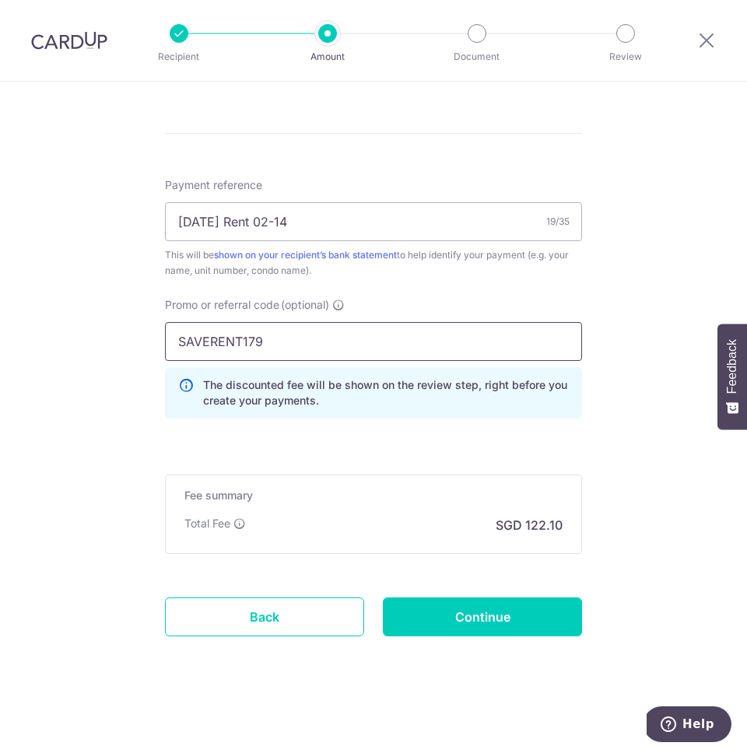
scroll to position [876, 0]
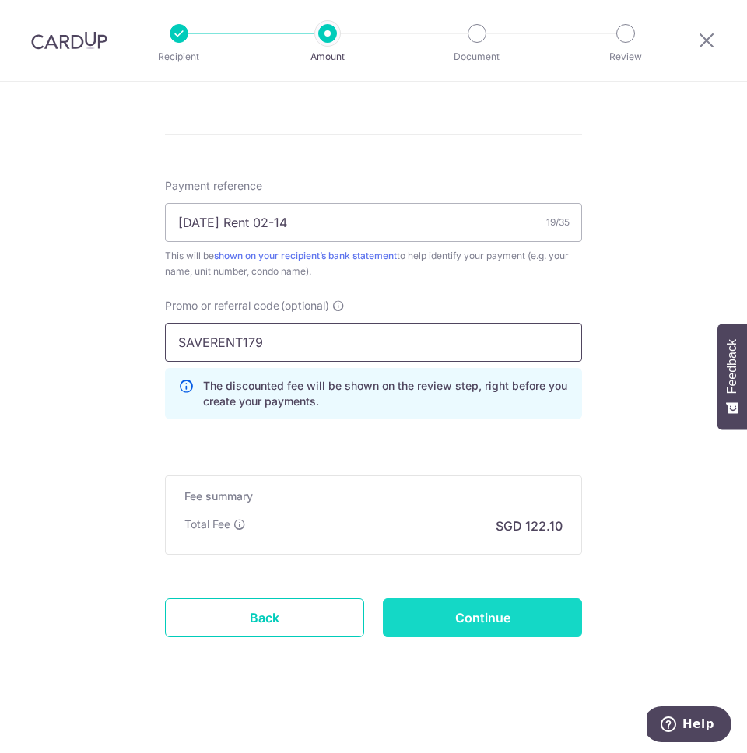
type input "SAVERENT179"
click at [463, 598] on input "Continue" at bounding box center [482, 617] width 199 height 39
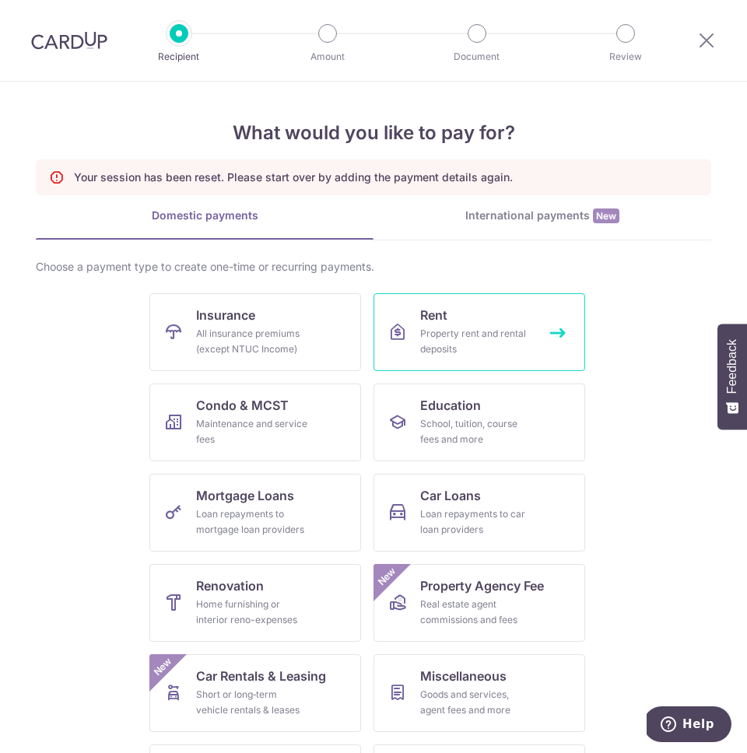
click at [454, 327] on div "Property rent and rental deposits" at bounding box center [476, 341] width 112 height 31
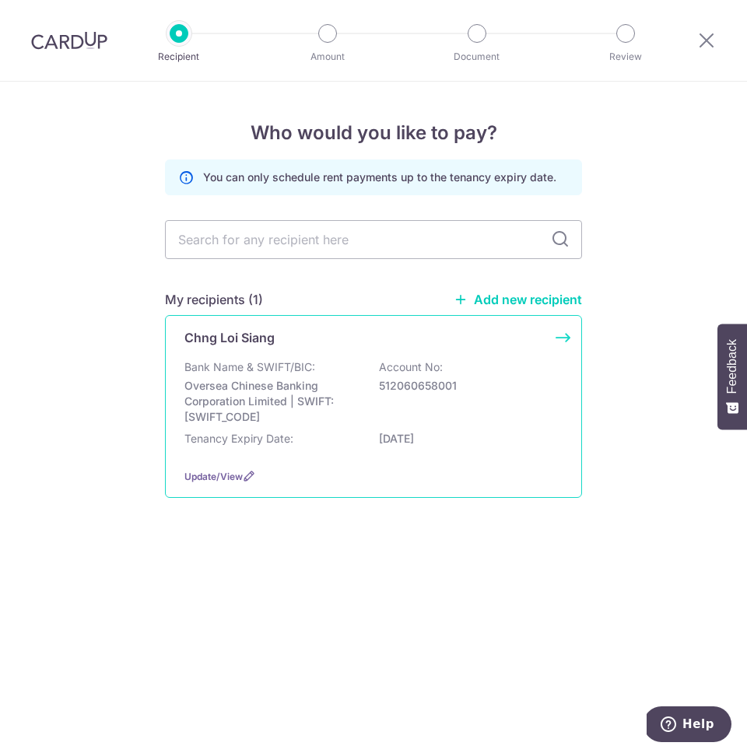
click at [396, 387] on p "512060658001" at bounding box center [466, 386] width 174 height 16
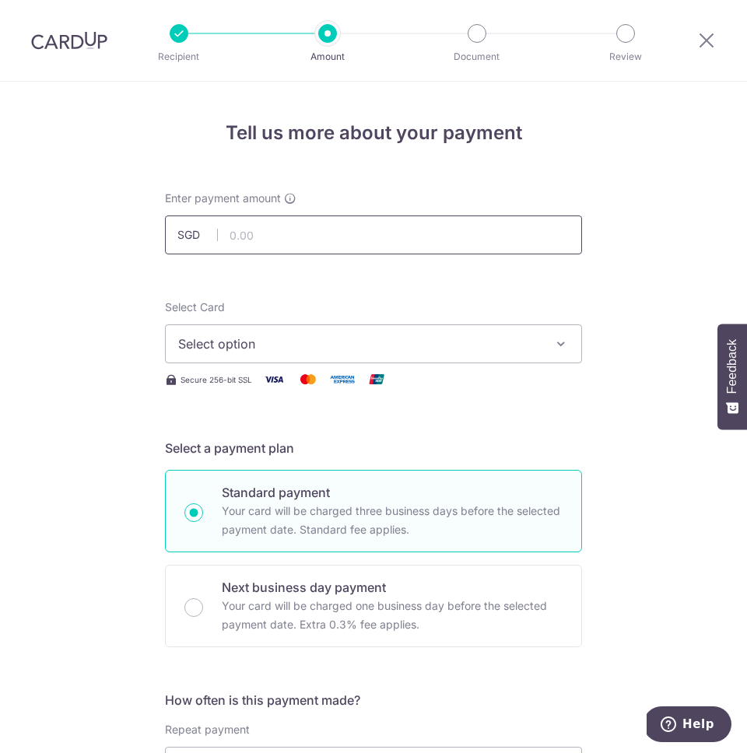
click at [316, 233] on input "text" at bounding box center [373, 234] width 417 height 39
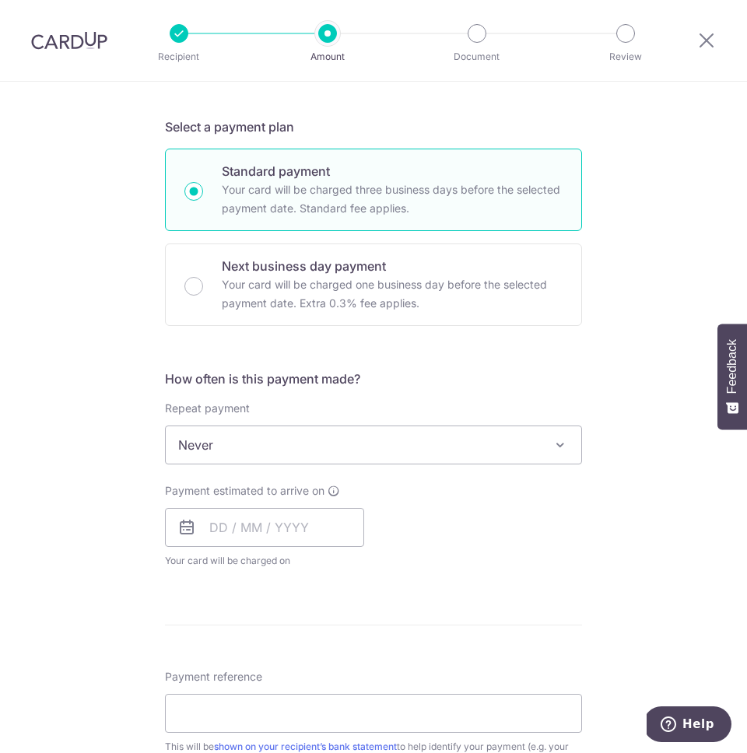
scroll to position [322, 0]
click at [258, 535] on input "text" at bounding box center [264, 526] width 199 height 39
type input "3,700.00"
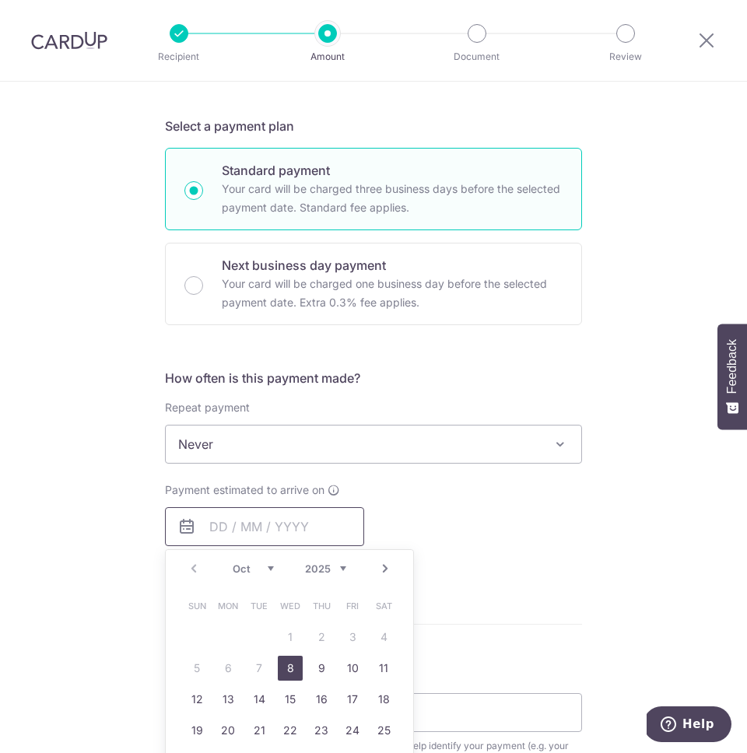
scroll to position [421, 0]
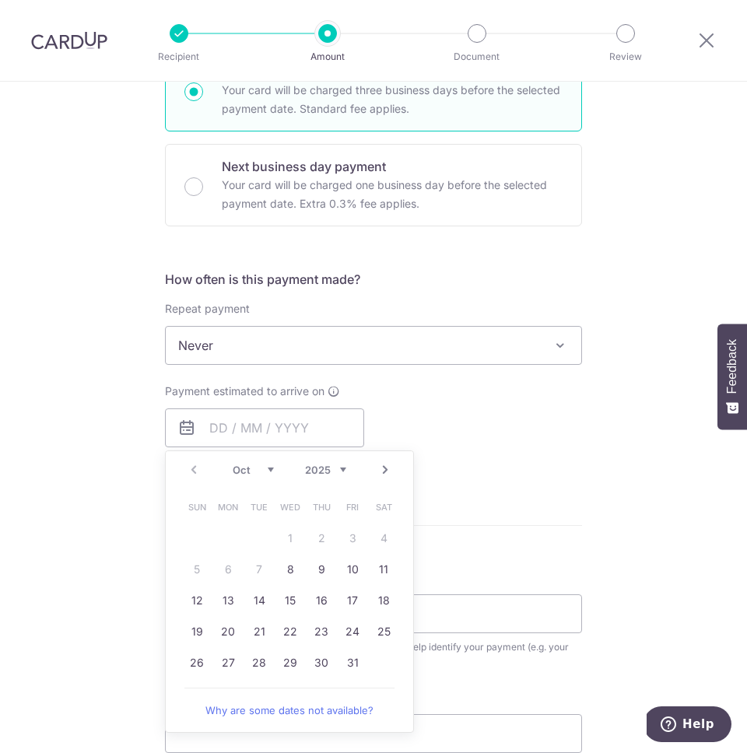
click at [393, 464] on link "Next" at bounding box center [385, 470] width 19 height 19
click at [256, 660] on link "25" at bounding box center [259, 662] width 25 height 25
type input "[DATE]"
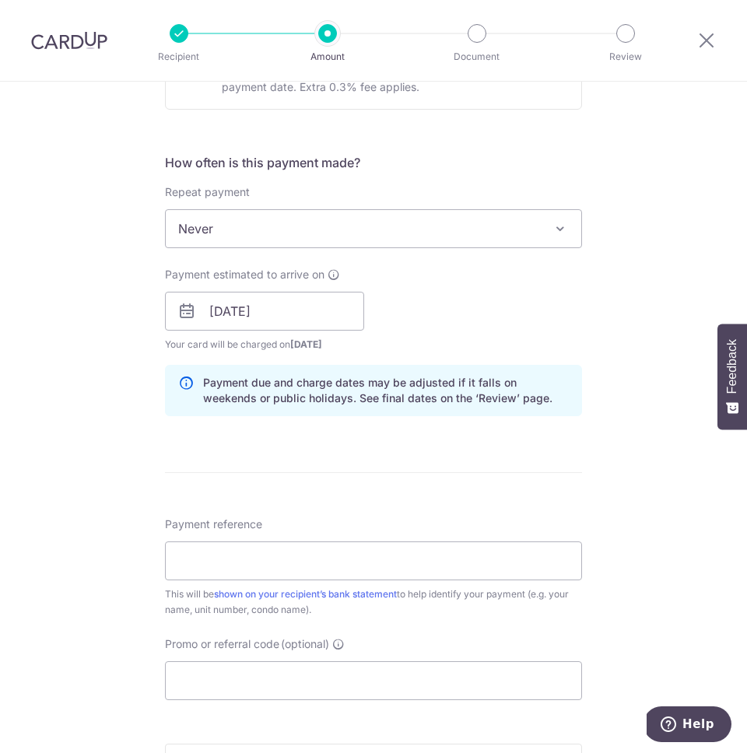
scroll to position [606, 0]
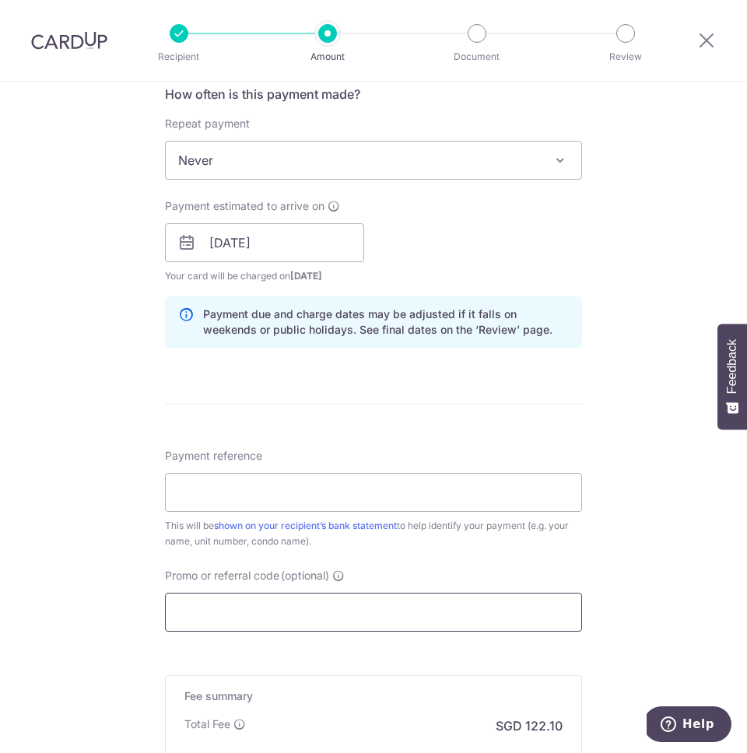
click at [296, 617] on input "Promo or referral code (optional)" at bounding box center [373, 612] width 417 height 39
paste input "SAVERENT179"
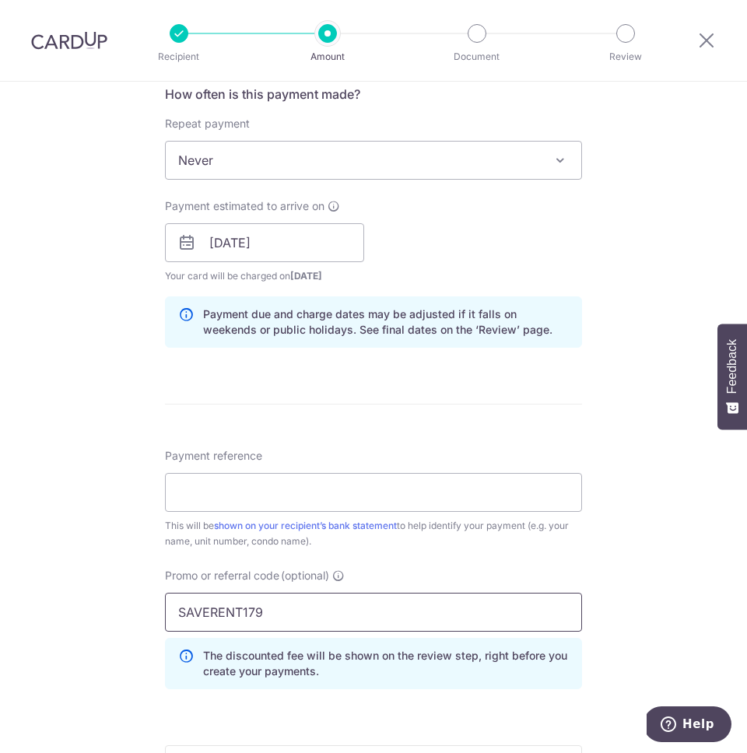
type input "SAVERENT179"
click at [258, 507] on input "Payment reference" at bounding box center [373, 492] width 417 height 39
paste input "[DATE] Rent 02-14"
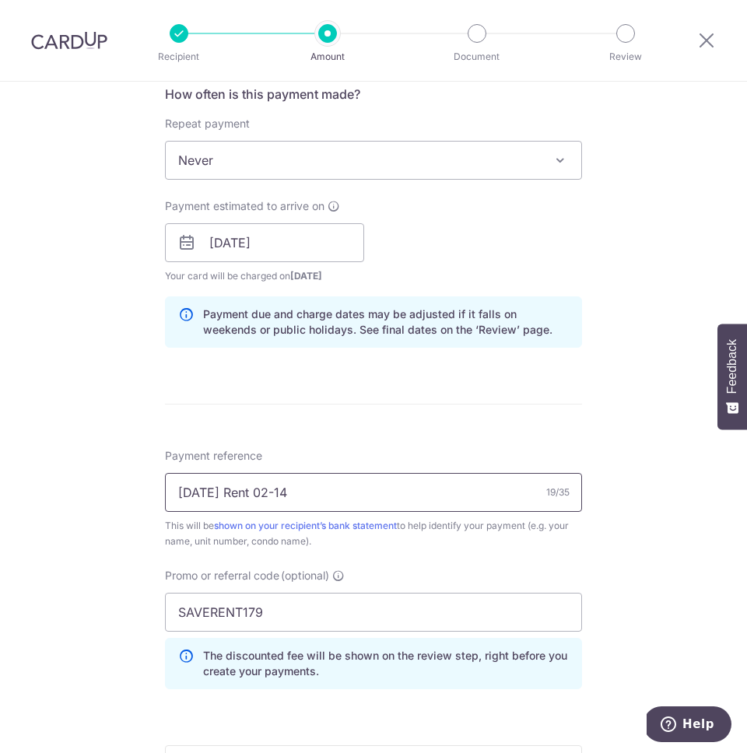
scroll to position [877, 0]
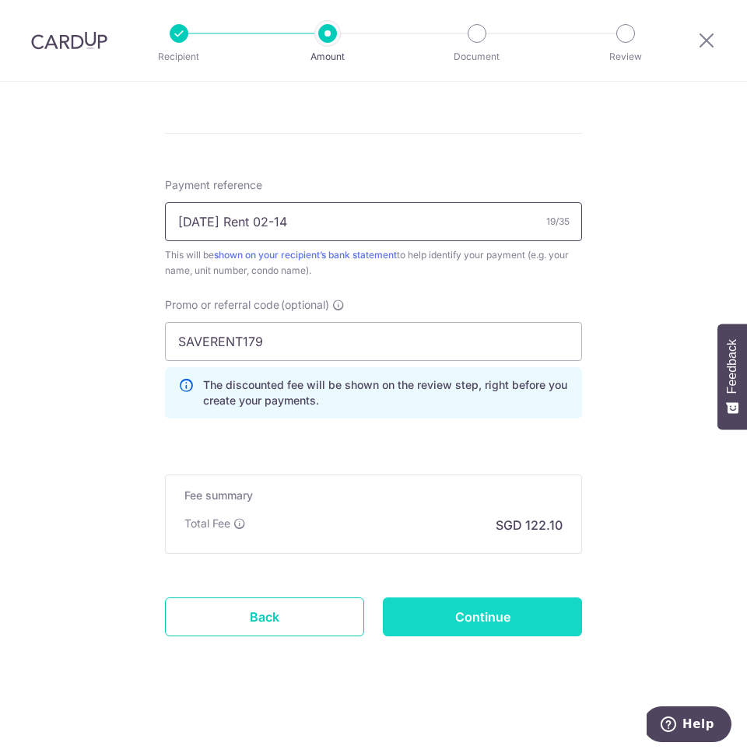
type input "[DATE] Rent 02-14"
click at [498, 615] on input "Continue" at bounding box center [482, 616] width 199 height 39
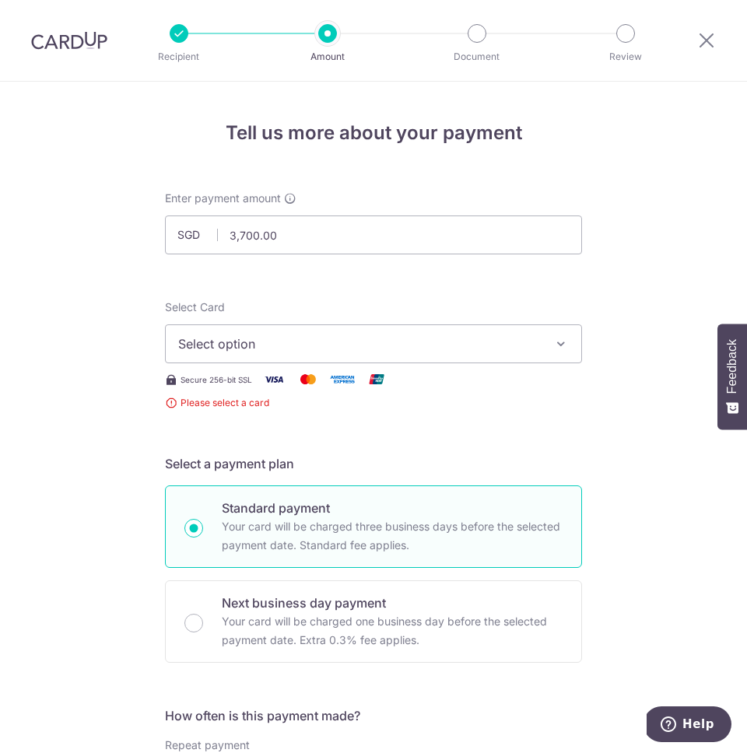
scroll to position [17, 0]
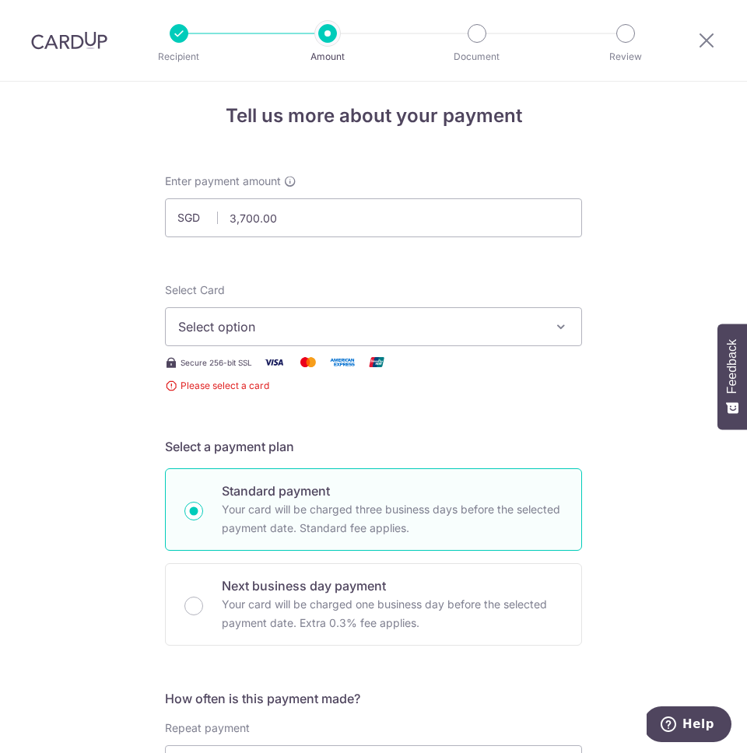
click at [282, 336] on button "Select option" at bounding box center [373, 326] width 417 height 39
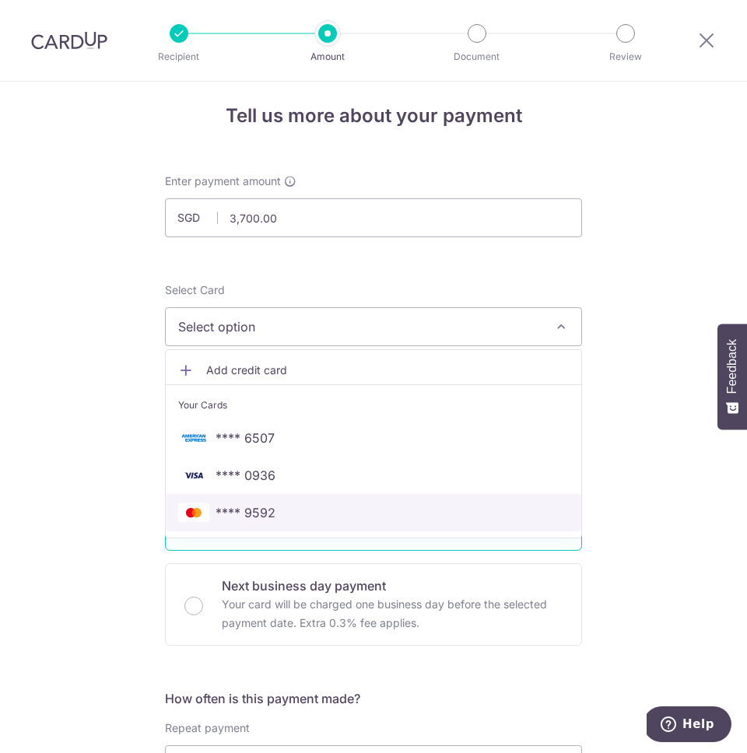
click at [278, 527] on link "**** 9592" at bounding box center [373, 512] width 415 height 37
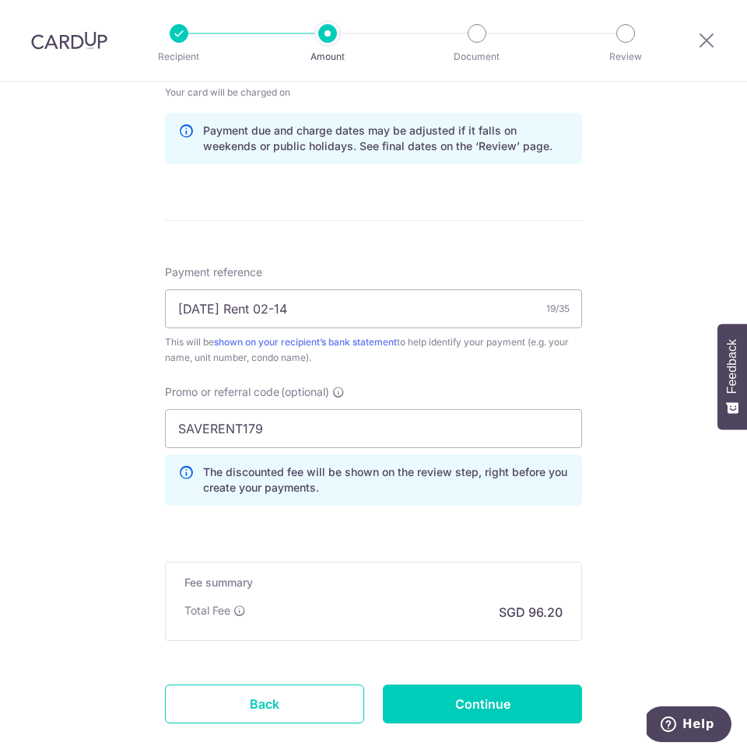
scroll to position [877, 0]
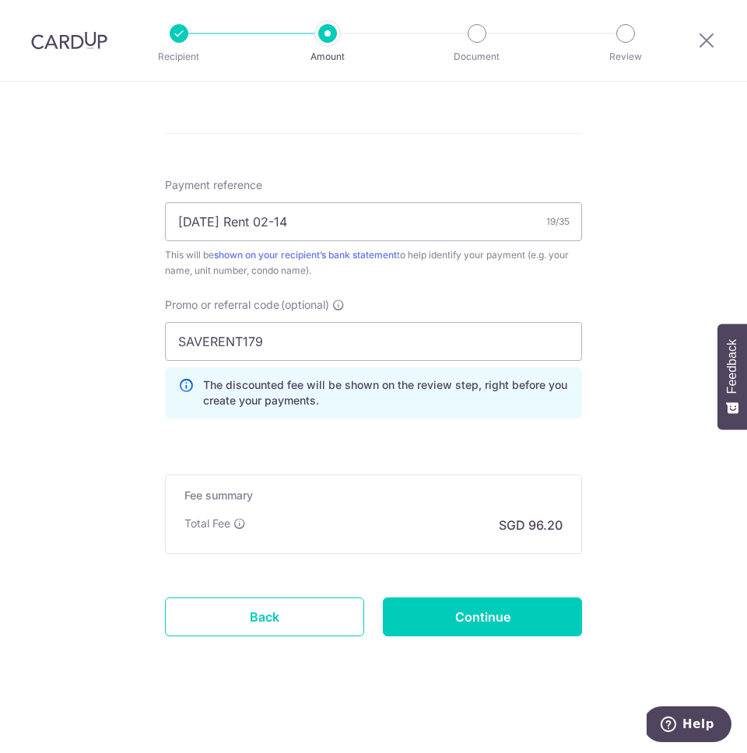
click at [526, 624] on input "Continue" at bounding box center [482, 616] width 199 height 39
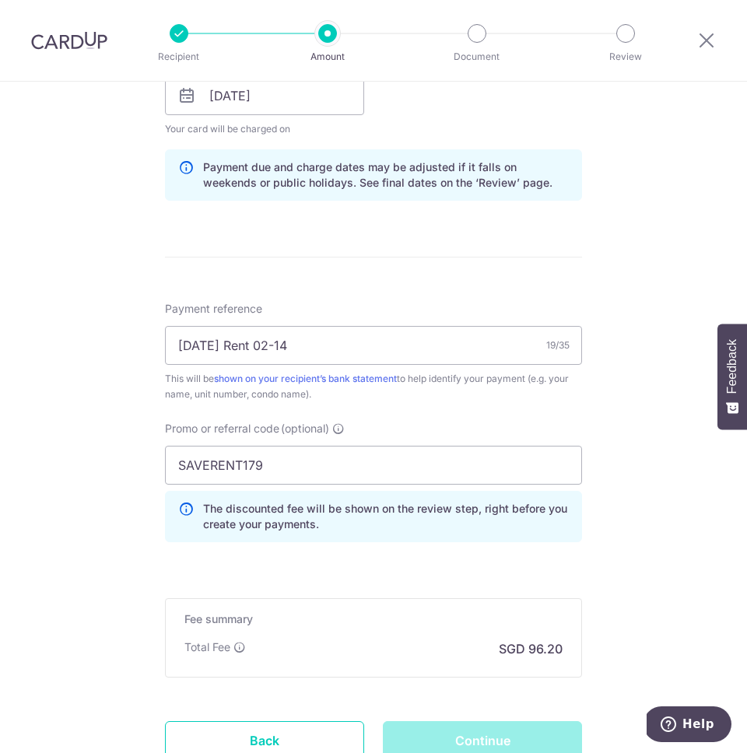
scroll to position [766, 0]
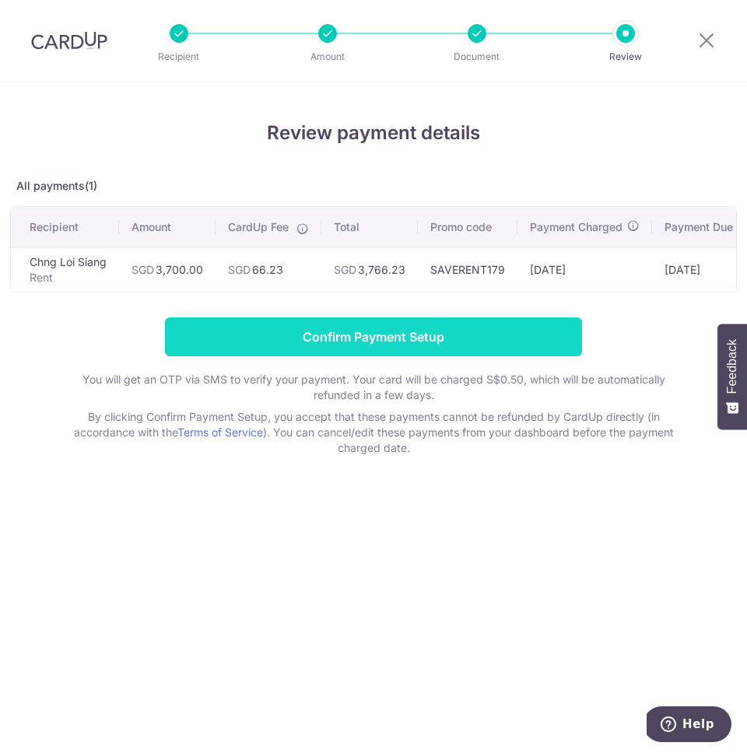
click at [355, 338] on input "Confirm Payment Setup" at bounding box center [373, 336] width 417 height 39
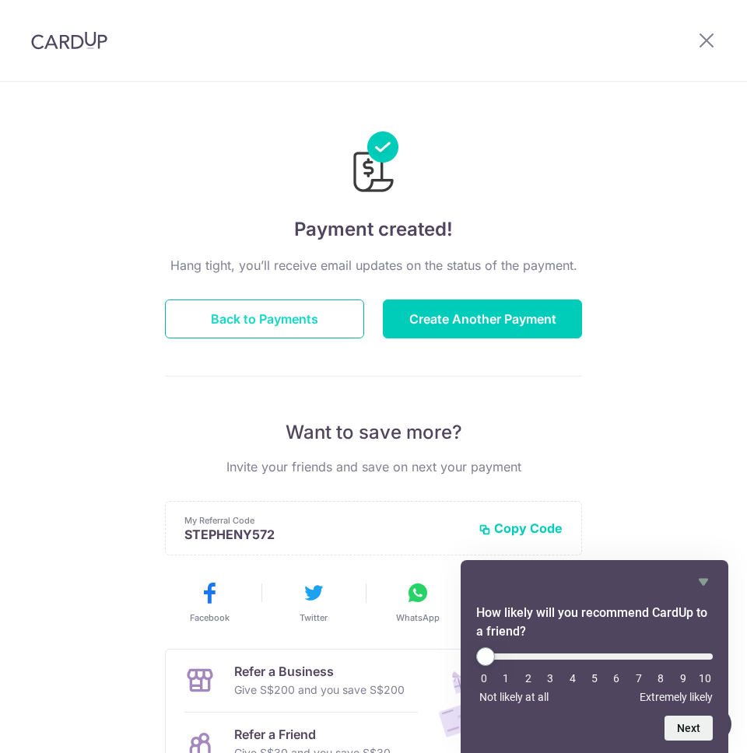
click at [288, 310] on button "Back to Payments" at bounding box center [264, 318] width 199 height 39
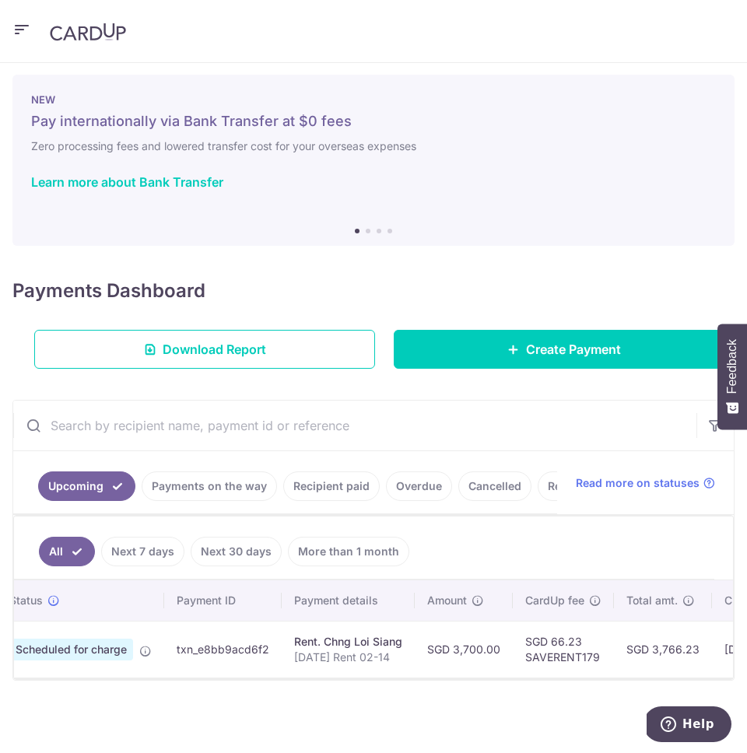
scroll to position [0, 26]
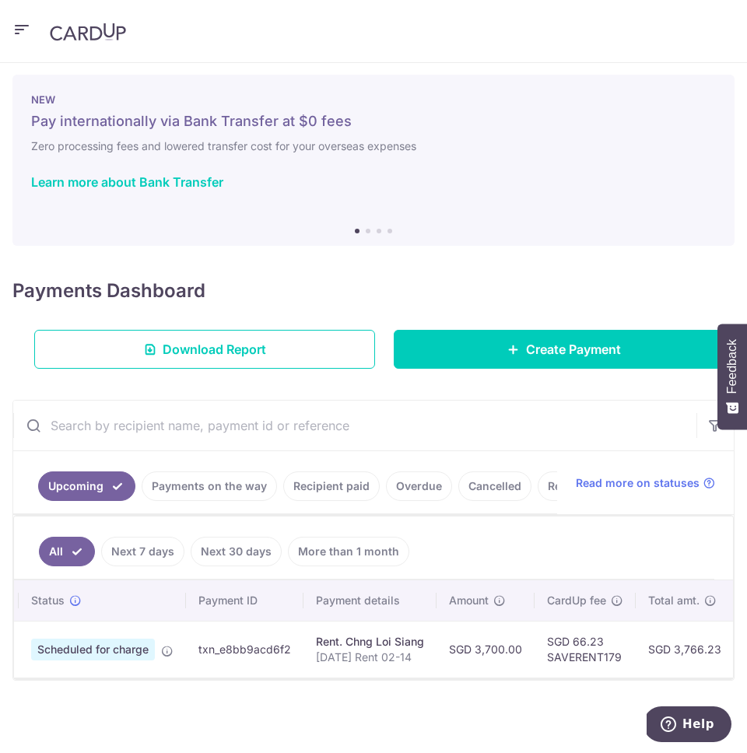
click at [331, 490] on link "Recipient paid" at bounding box center [331, 486] width 96 height 30
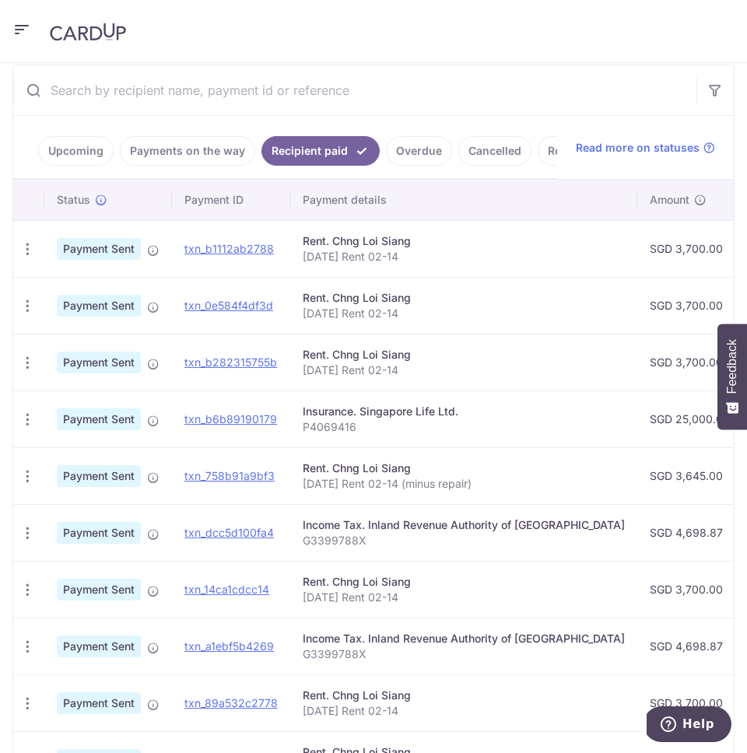
scroll to position [342, 0]
click at [92, 161] on link "Upcoming" at bounding box center [75, 151] width 75 height 30
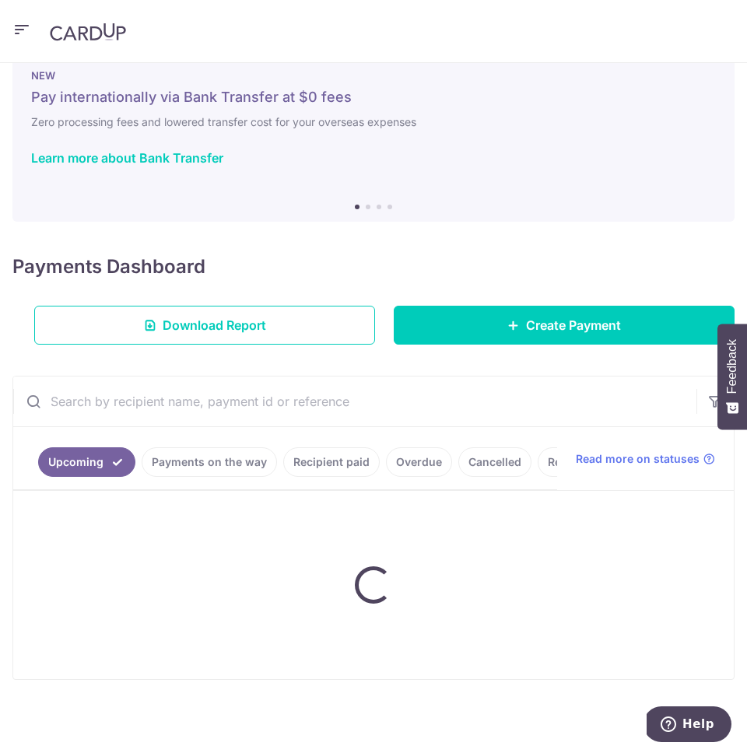
scroll to position [8, 0]
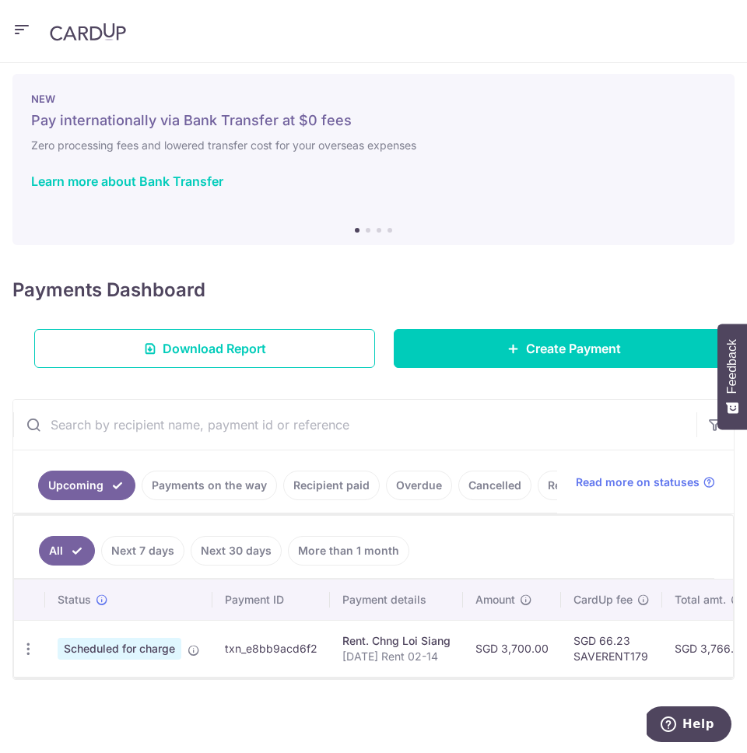
click at [215, 478] on link "Payments on the way" at bounding box center [209, 486] width 135 height 30
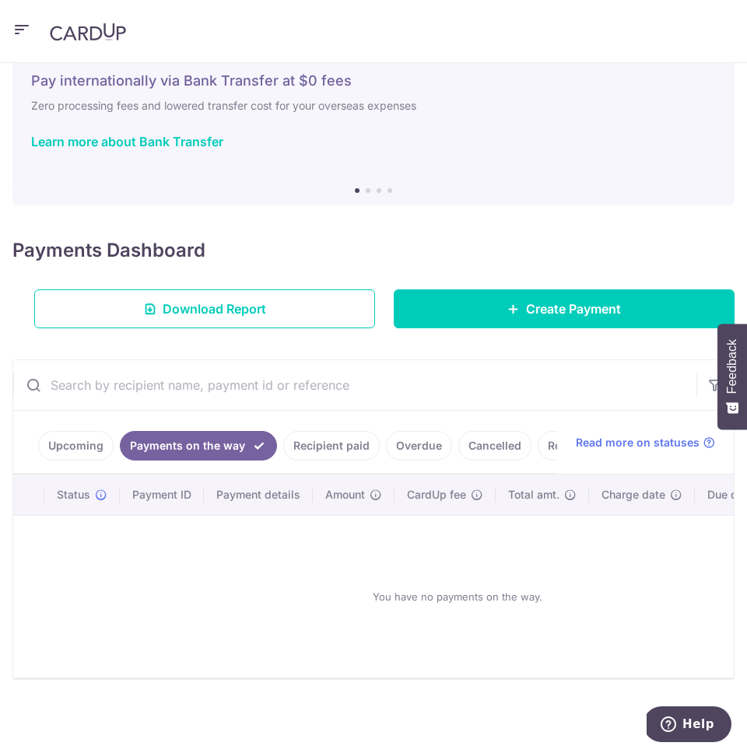
click at [75, 456] on link "Upcoming" at bounding box center [75, 446] width 75 height 30
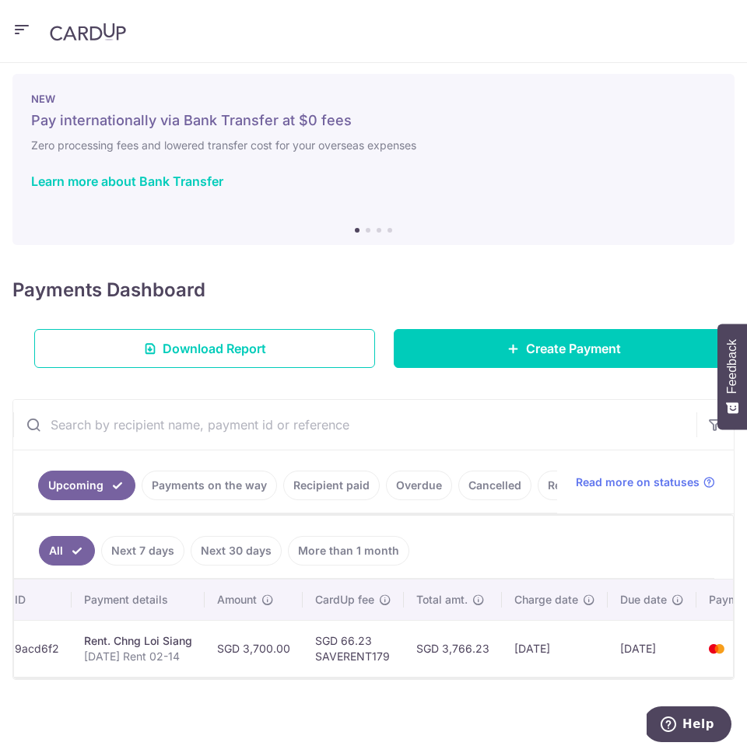
scroll to position [0, 331]
